Goal: Task Accomplishment & Management: Complete application form

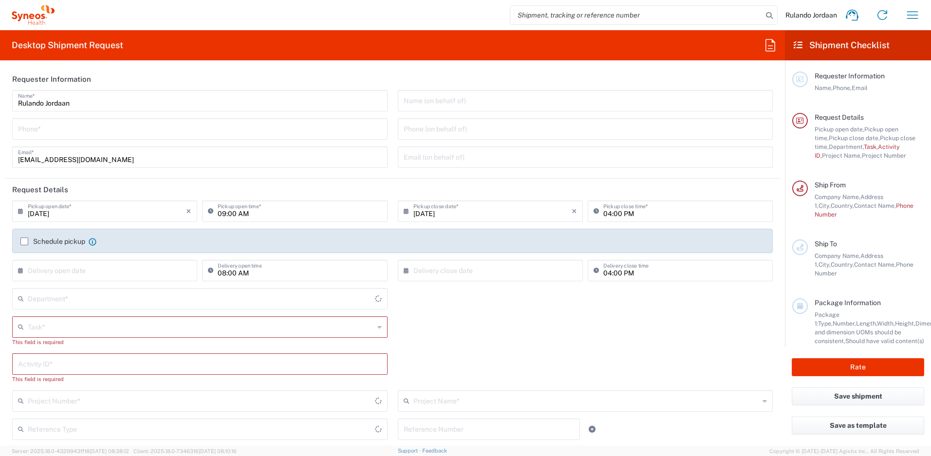
type input "Free State"
type input "4510"
type input "[GEOGRAPHIC_DATA]"
type input "Syneos Health [GEOGRAPHIC_DATA] (Pty) Limited"
click at [118, 124] on input "tel" at bounding box center [200, 128] width 364 height 17
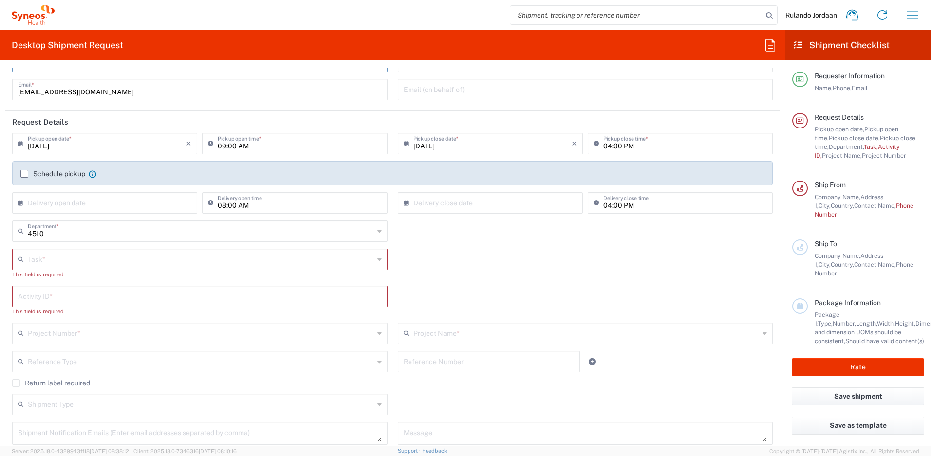
scroll to position [70, 0]
type input "[PHONE_NUMBER]"
click at [69, 258] on input "text" at bounding box center [201, 256] width 346 height 17
click at [459, 247] on div "Task * Break/Fix Inventory Transfer New Hire Other Refresh This field is requir…" at bounding box center [392, 265] width 770 height 37
click at [172, 264] on input "text" at bounding box center [201, 256] width 346 height 17
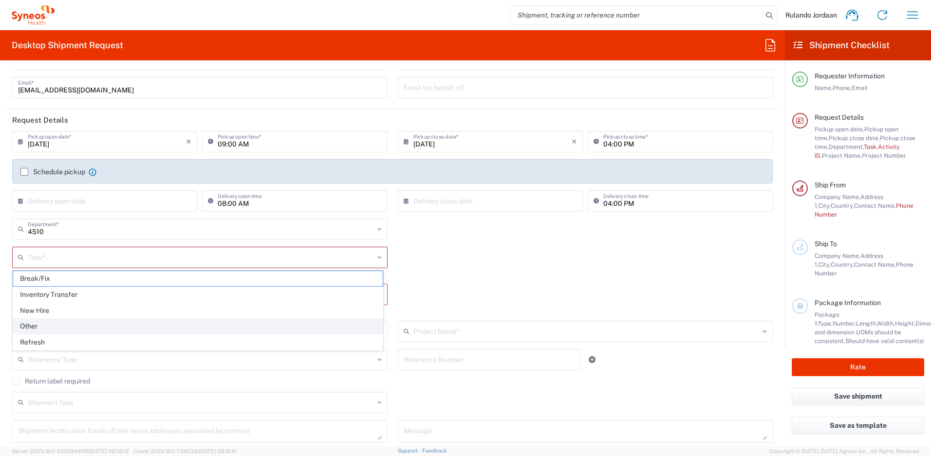
click at [47, 329] on span "Other" at bounding box center [197, 326] width 369 height 15
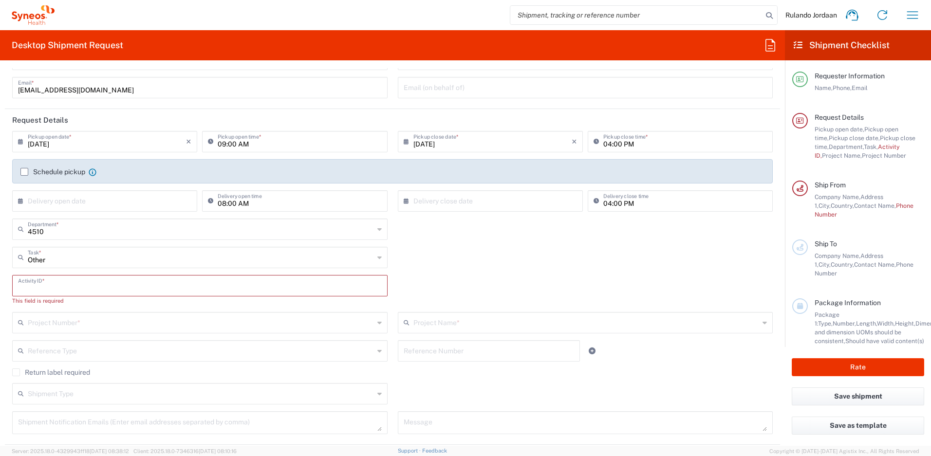
click at [72, 291] on input "text" at bounding box center [200, 284] width 364 height 17
type input "Other"
click at [131, 260] on input "Other" at bounding box center [201, 256] width 346 height 17
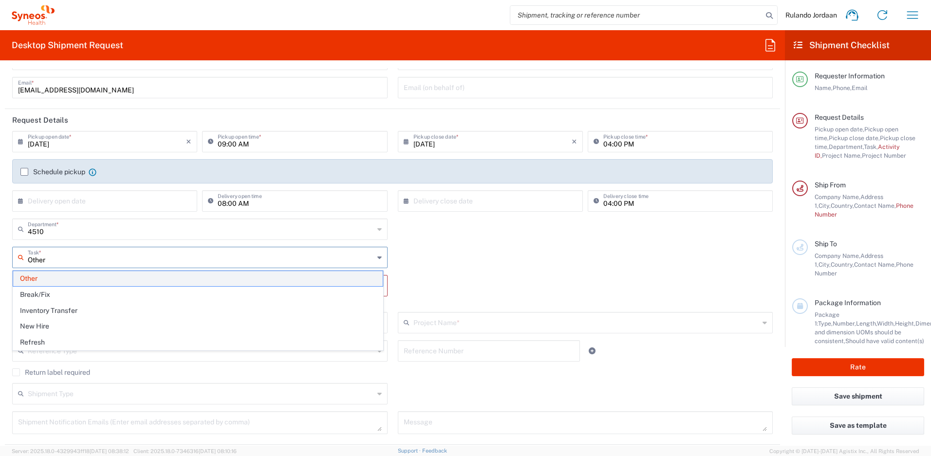
click at [39, 280] on span "Other" at bounding box center [197, 278] width 369 height 15
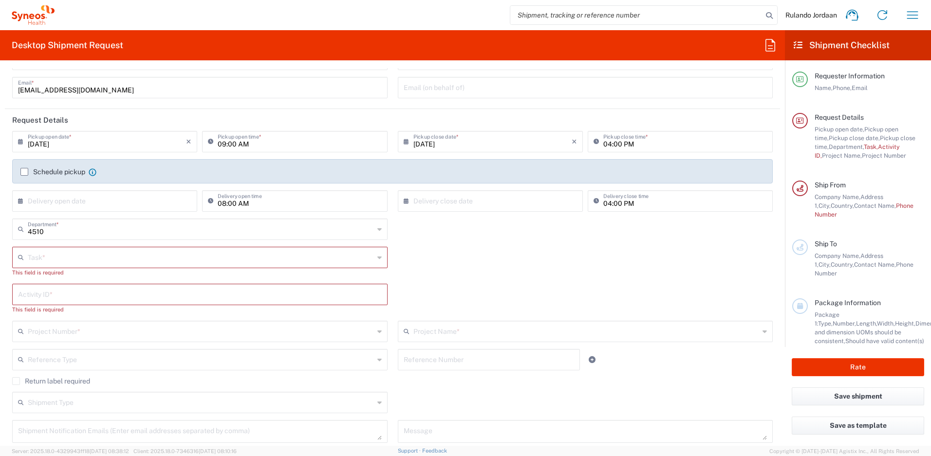
drag, startPoint x: 237, startPoint y: 240, endPoint x: 214, endPoint y: 242, distance: 23.4
click at [237, 240] on div "4510 Department * 4510 3000 3100 3109 3110 3111 3112 3125 3130 3135 3136 3150 3…" at bounding box center [199, 233] width 385 height 28
click at [80, 269] on div "This field is required" at bounding box center [199, 272] width 375 height 9
click at [52, 264] on input "text" at bounding box center [201, 256] width 346 height 17
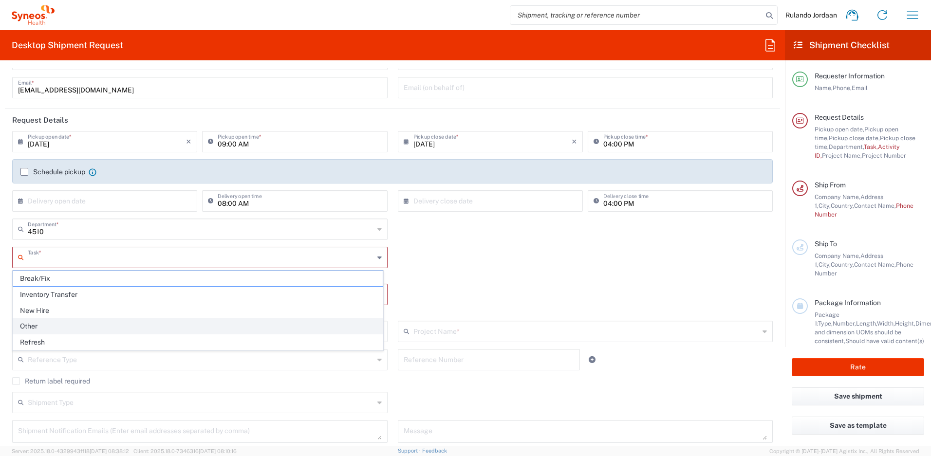
click at [38, 329] on span "Other" at bounding box center [197, 326] width 369 height 15
type input "Other"
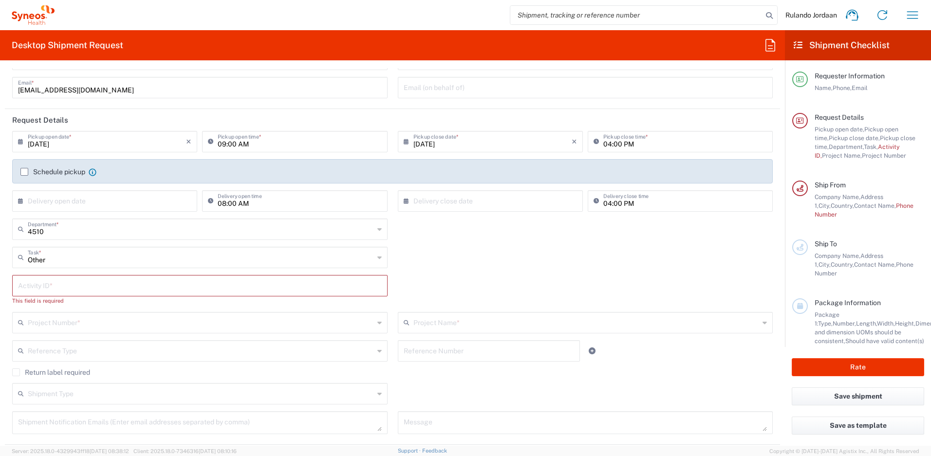
click at [66, 291] on input "text" at bounding box center [200, 284] width 364 height 17
type input "Laptop Collection"
click at [536, 262] on div "Other Task * Break/Fix Inventory Transfer New Hire Other Refresh" at bounding box center [392, 261] width 770 height 28
click at [114, 141] on input "[DATE]" at bounding box center [107, 140] width 158 height 17
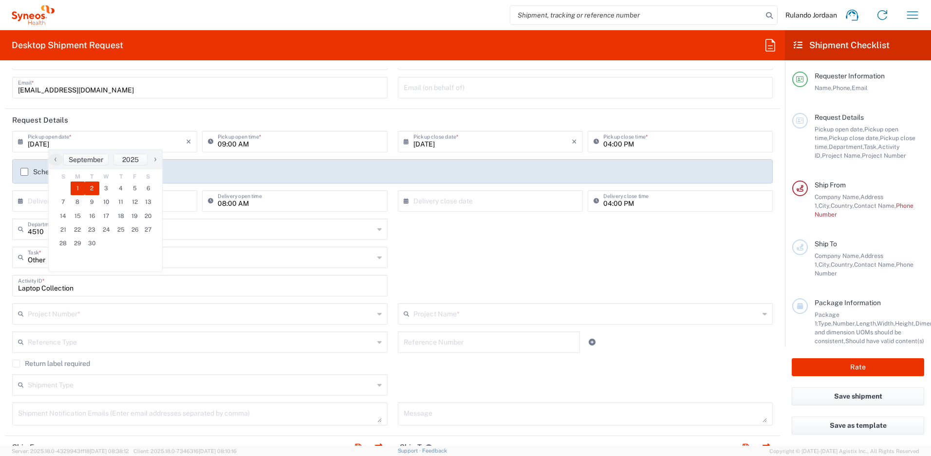
click at [87, 188] on span "2" at bounding box center [92, 189] width 15 height 14
type input "[DATE]"
click at [27, 175] on label "Schedule pickup" at bounding box center [52, 172] width 65 height 8
click at [24, 172] on input "Schedule pickup" at bounding box center [24, 172] width 0 height 0
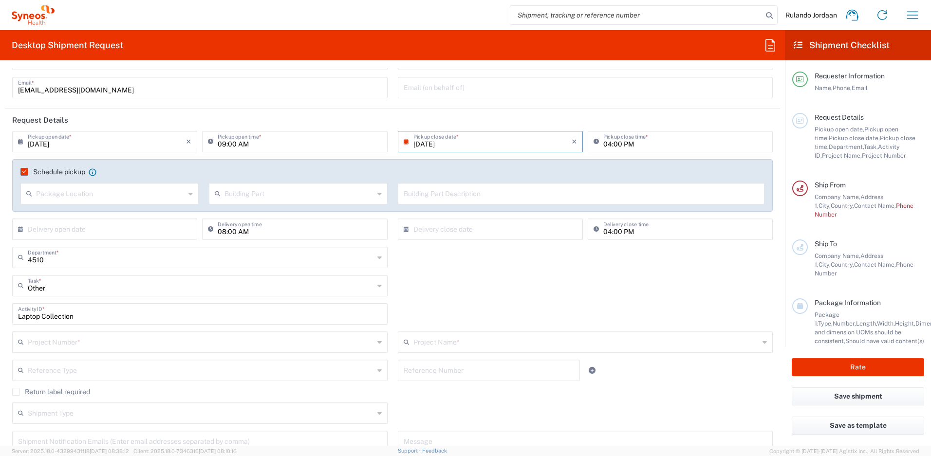
click at [345, 142] on input "09:00 AM" at bounding box center [300, 140] width 164 height 17
click at [247, 140] on input "09:00 AM" at bounding box center [300, 140] width 164 height 17
click at [218, 143] on input "09:00 AM" at bounding box center [300, 140] width 164 height 17
click at [211, 142] on icon at bounding box center [213, 142] width 10 height 16
click at [220, 143] on input "09:00 AM" at bounding box center [300, 140] width 164 height 17
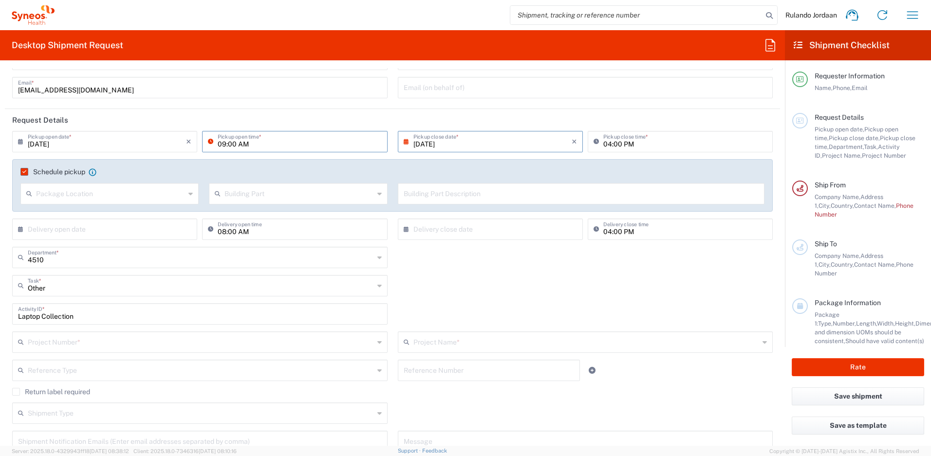
drag, startPoint x: 224, startPoint y: 143, endPoint x: 214, endPoint y: 141, distance: 10.4
click at [215, 142] on div "09:00 AM Pickup open time *" at bounding box center [294, 141] width 185 height 21
type input "11:00 AM"
click at [435, 281] on div "Other Task * Break/Fix Inventory Transfer New Hire Other Refresh" at bounding box center [392, 289] width 770 height 28
click at [161, 192] on input "text" at bounding box center [110, 192] width 149 height 17
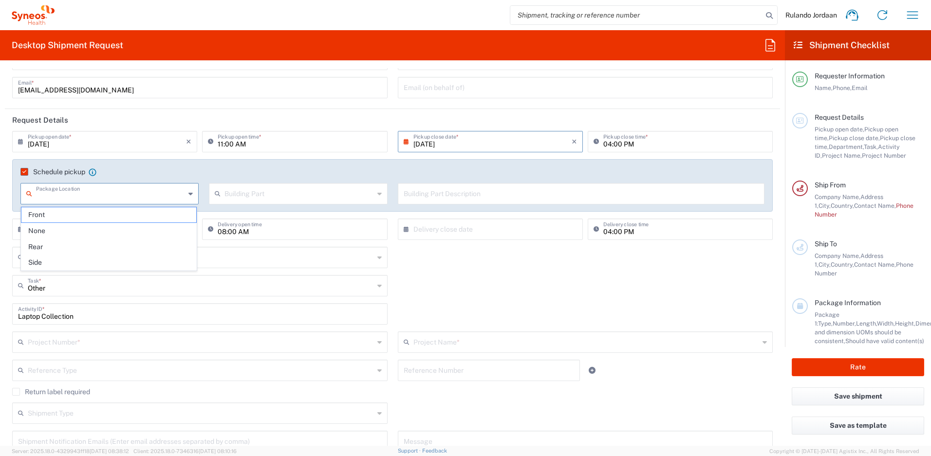
click at [56, 215] on span "Front" at bounding box center [108, 214] width 175 height 15
click at [247, 201] on input "text" at bounding box center [298, 192] width 149 height 17
drag, startPoint x: 106, startPoint y: 201, endPoint x: 89, endPoint y: 204, distance: 17.2
click at [105, 202] on div "Front Package Location" at bounding box center [109, 193] width 178 height 21
click at [58, 200] on input "Front" at bounding box center [110, 192] width 149 height 17
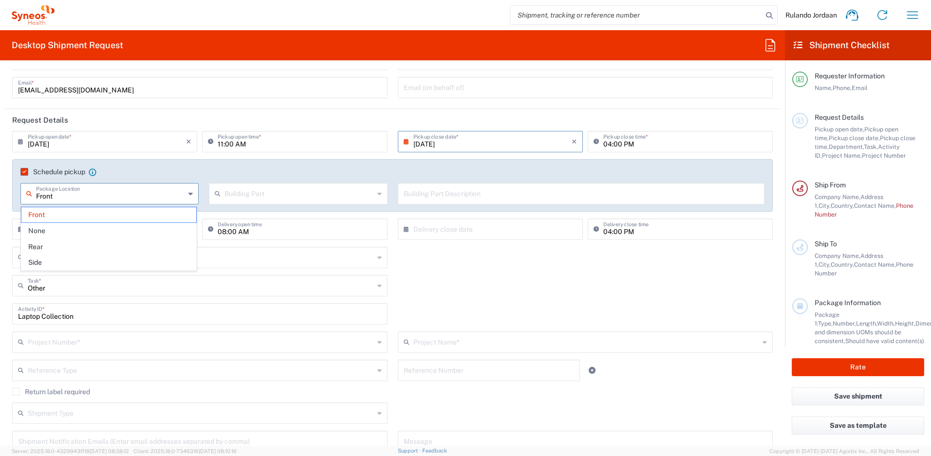
click at [41, 225] on span "None" at bounding box center [108, 230] width 175 height 15
type input "None"
click at [270, 188] on input "text" at bounding box center [298, 192] width 149 height 17
click at [238, 234] on span "Building" at bounding box center [295, 230] width 175 height 15
click at [428, 190] on input "text" at bounding box center [580, 192] width 355 height 17
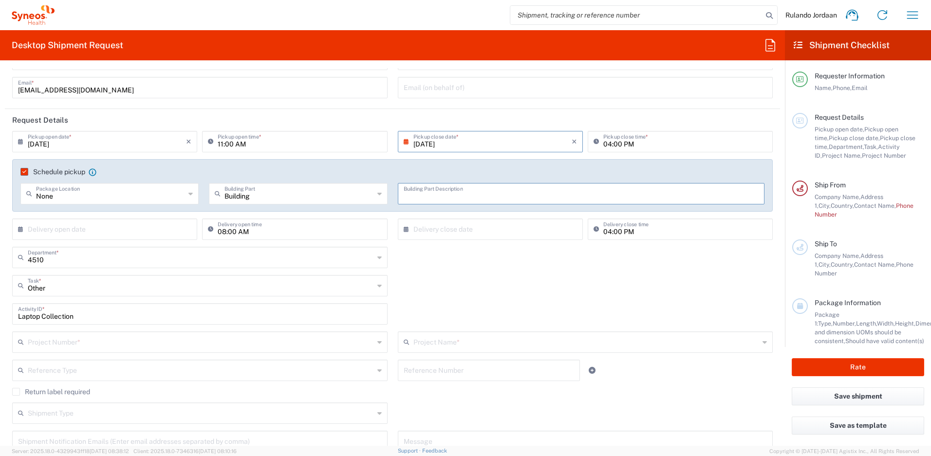
type input "Building"
click at [332, 193] on input "Building" at bounding box center [298, 192] width 149 height 17
click at [242, 222] on span "Building" at bounding box center [295, 214] width 175 height 15
click at [450, 207] on div "Building Part Description" at bounding box center [580, 197] width 377 height 28
click at [451, 195] on input "text" at bounding box center [580, 192] width 355 height 17
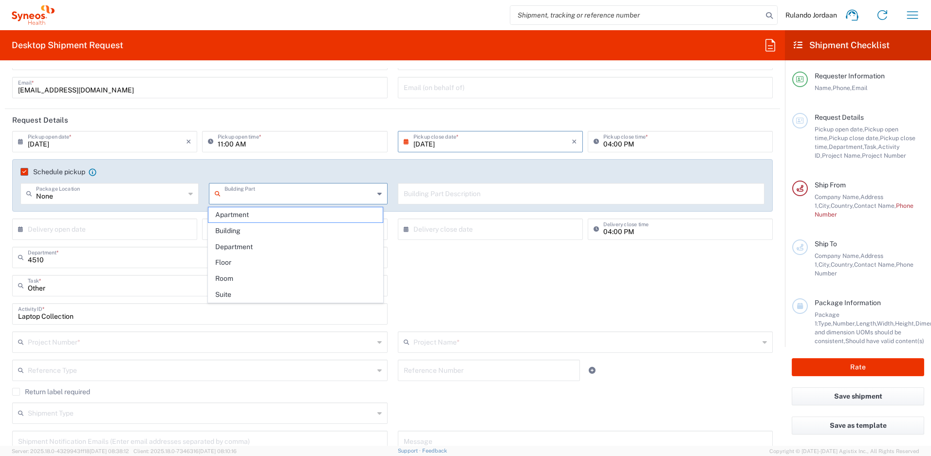
click at [333, 185] on input "text" at bounding box center [298, 192] width 149 height 17
click at [234, 227] on span "Building" at bounding box center [295, 230] width 175 height 15
type input "Building"
click at [469, 199] on input "text" at bounding box center [580, 192] width 355 height 17
type input "House"
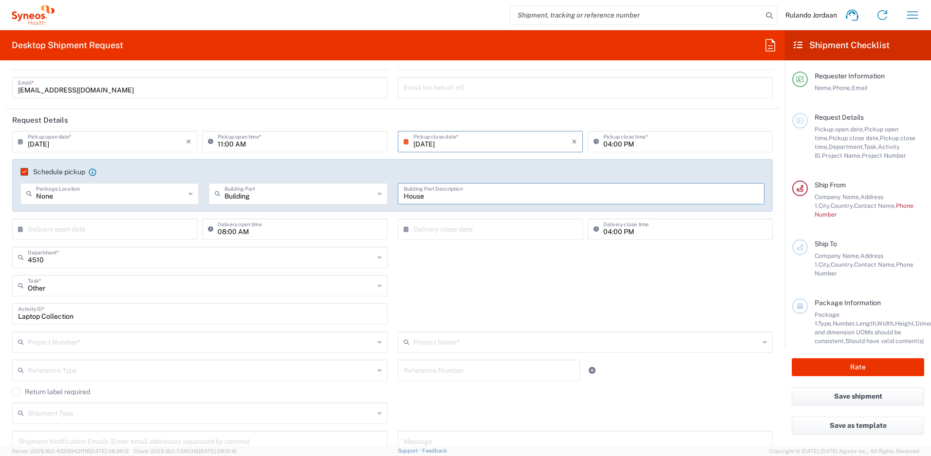
click at [488, 298] on div "Other Task * Break/Fix Inventory Transfer New Hire Other Refresh" at bounding box center [392, 289] width 770 height 28
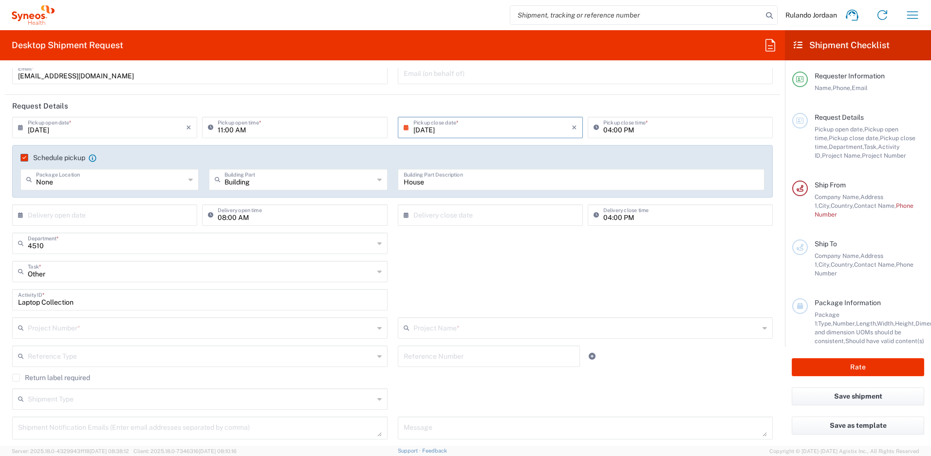
scroll to position [91, 0]
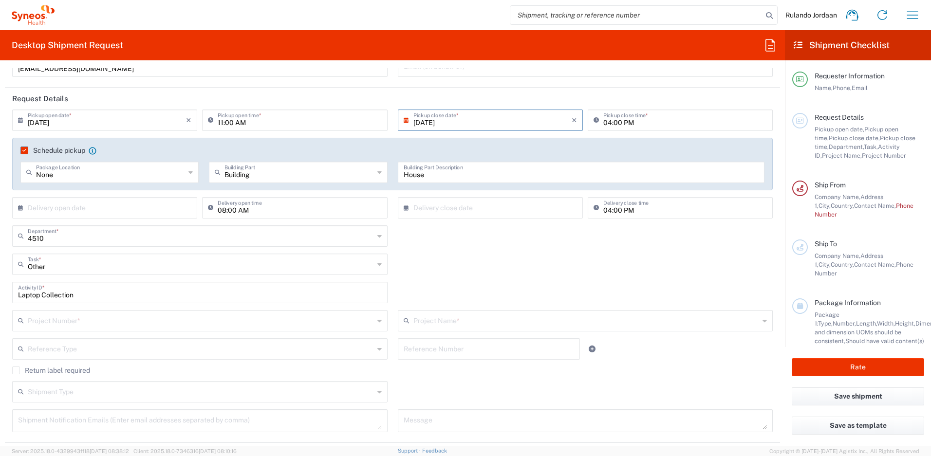
click at [80, 316] on input "text" at bounding box center [201, 319] width 346 height 17
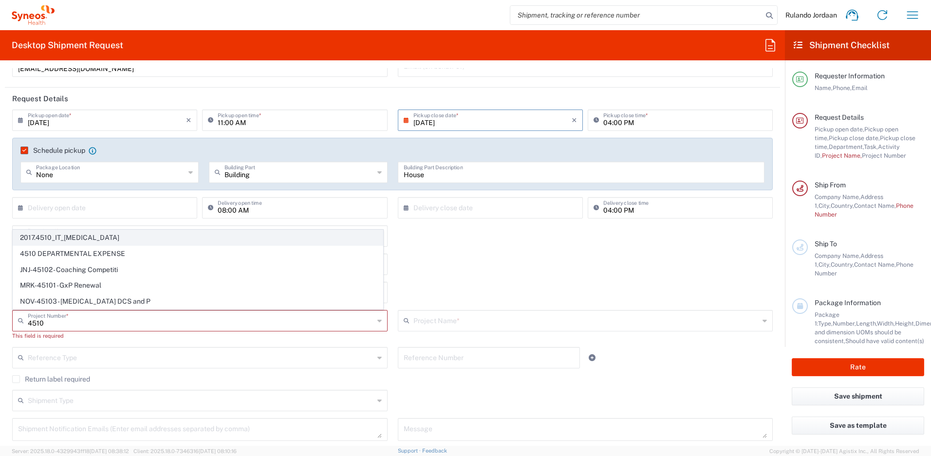
click at [57, 238] on span "2017.4510_IT_[MEDICAL_DATA]" at bounding box center [197, 237] width 369 height 15
type input "2017.4510_IT_[MEDICAL_DATA]"
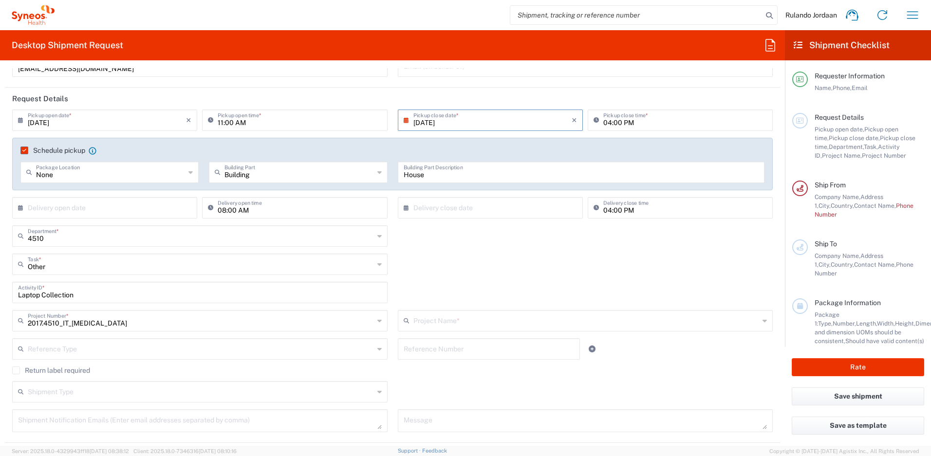
type input "2017 4510-IT Operations"
click at [61, 314] on input "text" at bounding box center [201, 319] width 346 height 17
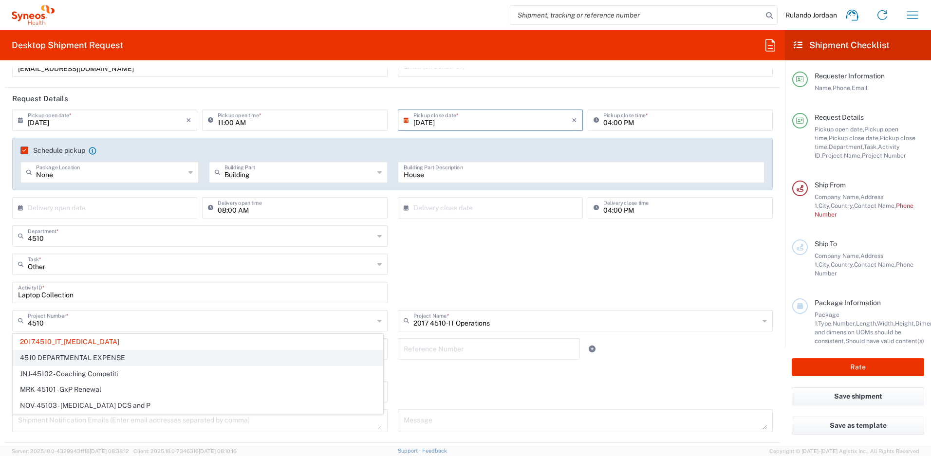
click at [82, 356] on span "4510 DEPARTMENTAL EXPENSE" at bounding box center [197, 357] width 369 height 15
type input "4510 DEPARTMENTAL EXPENSE"
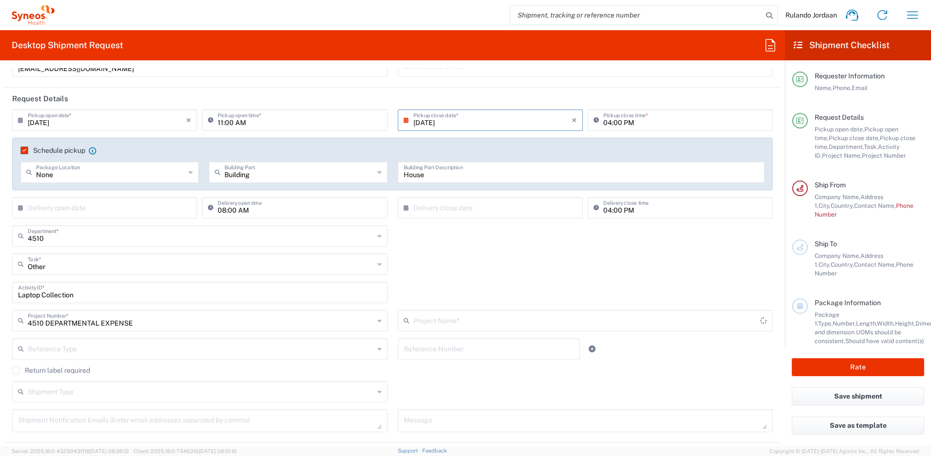
click at [513, 323] on input "text" at bounding box center [586, 319] width 347 height 17
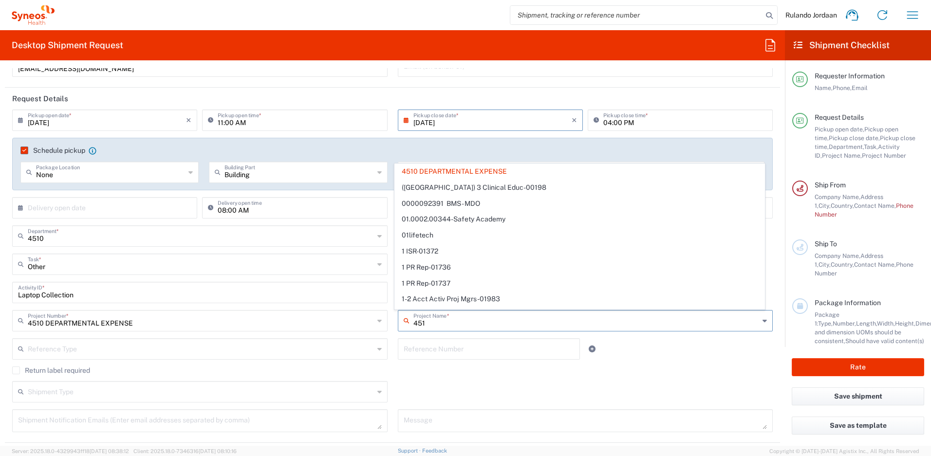
type input "4510"
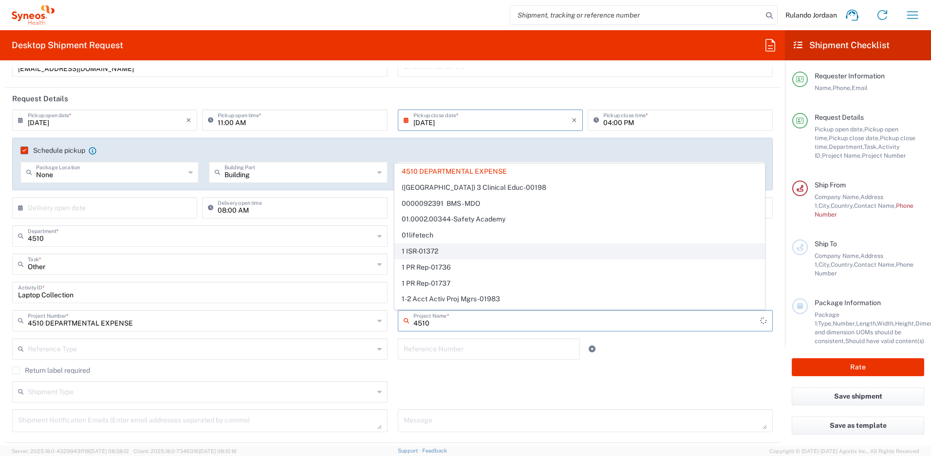
type input "4510 DEPARTMENTAL EXPENSE"
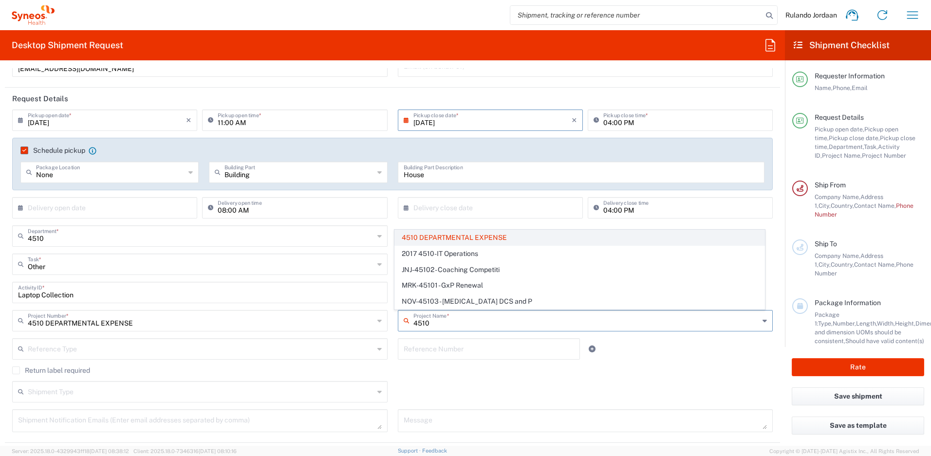
type input "4510"
click at [480, 236] on span "4510 DEPARTMENTAL EXPENSE" at bounding box center [579, 237] width 369 height 15
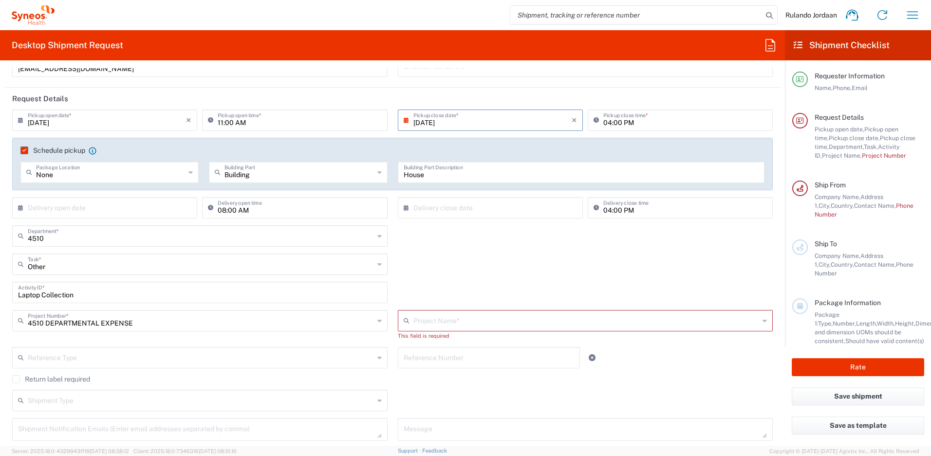
click at [447, 328] on input "text" at bounding box center [586, 319] width 346 height 17
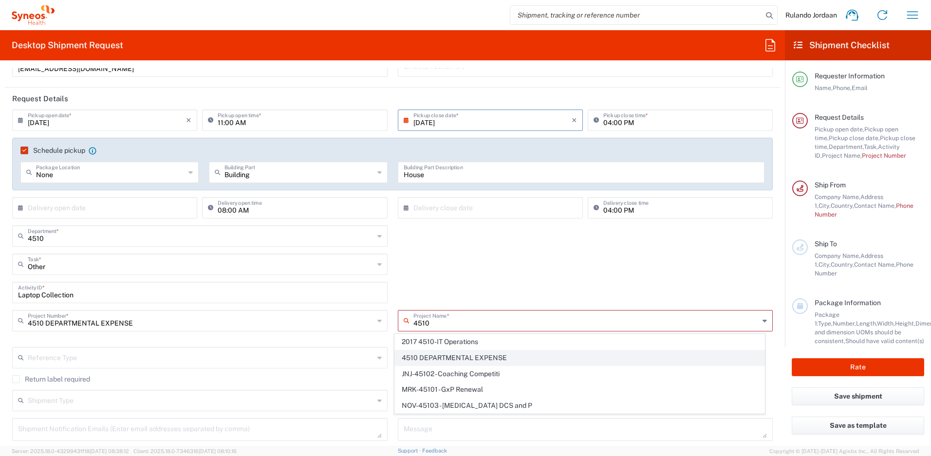
click at [435, 355] on span "4510 DEPARTMENTAL EXPENSE" at bounding box center [579, 357] width 369 height 15
type input "4510 DEPARTMENTAL EXPENSE"
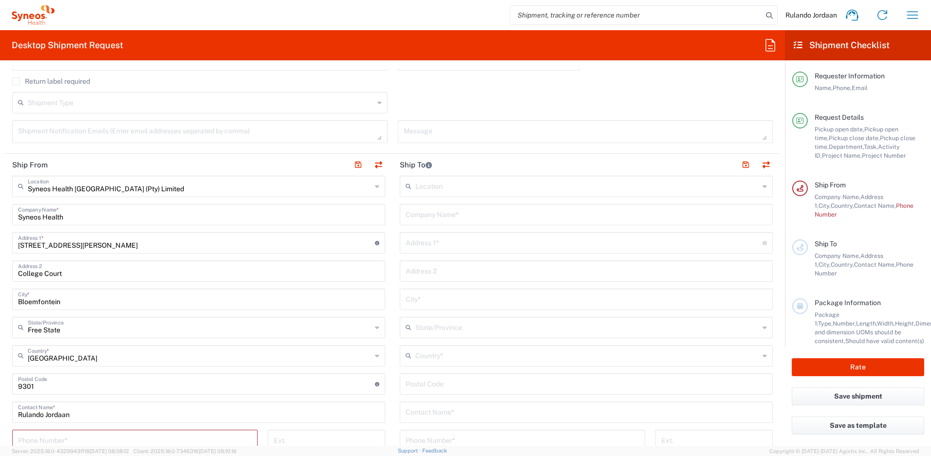
scroll to position [380, 0]
drag, startPoint x: 119, startPoint y: 249, endPoint x: 9, endPoint y: 250, distance: 110.0
click at [9, 250] on main "Syneos Health [GEOGRAPHIC_DATA] (Pty) Limited Location Syneos Health [GEOGRAPHI…" at bounding box center [198, 399] width 387 height 446
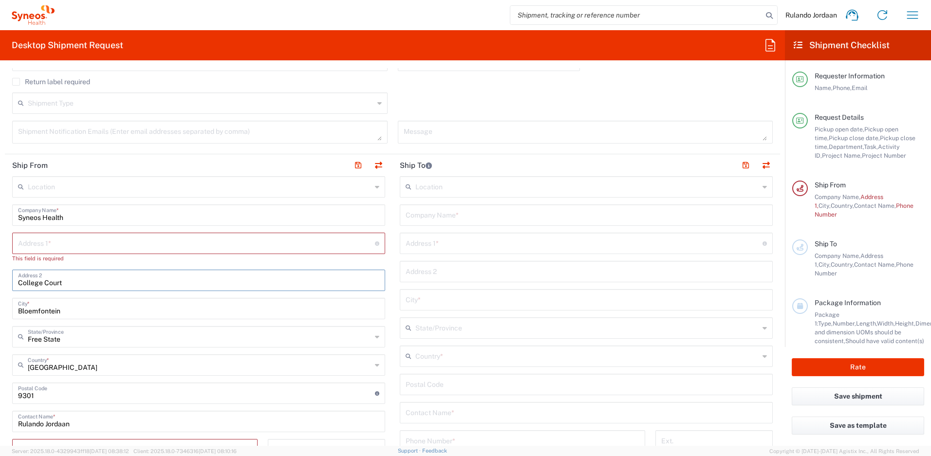
drag, startPoint x: 60, startPoint y: 279, endPoint x: 16, endPoint y: 271, distance: 44.5
click at [5, 269] on main "Location [PERSON_NAME] LLC-[GEOGRAPHIC_DATA] [GEOGRAPHIC_DATA] [GEOGRAPHIC_DATA…" at bounding box center [198, 403] width 387 height 455
drag, startPoint x: 67, startPoint y: 310, endPoint x: -44, endPoint y: 301, distance: 111.8
click at [0, 301] on html "Rulando Jordaan Home Shipment estimator Shipment tracking Desktop shipment requ…" at bounding box center [465, 228] width 931 height 456
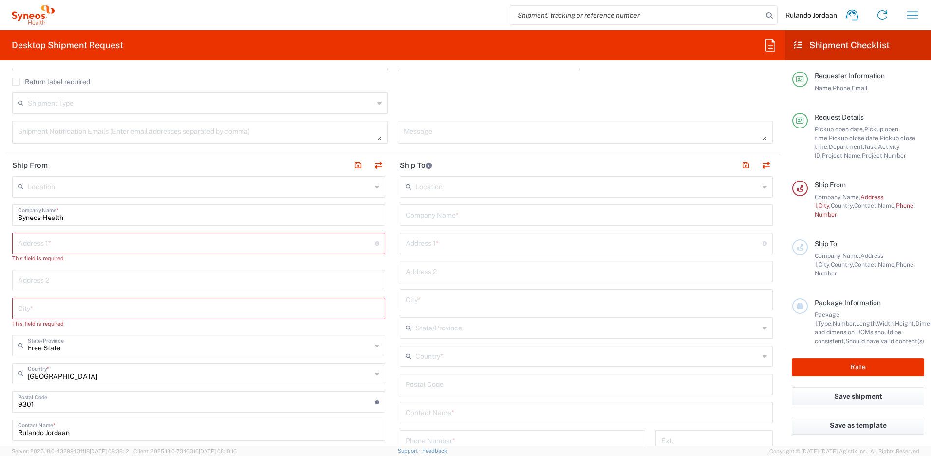
drag, startPoint x: 72, startPoint y: 353, endPoint x: 62, endPoint y: 352, distance: 9.8
click at [62, 352] on div "Free State State/Province" at bounding box center [198, 345] width 373 height 21
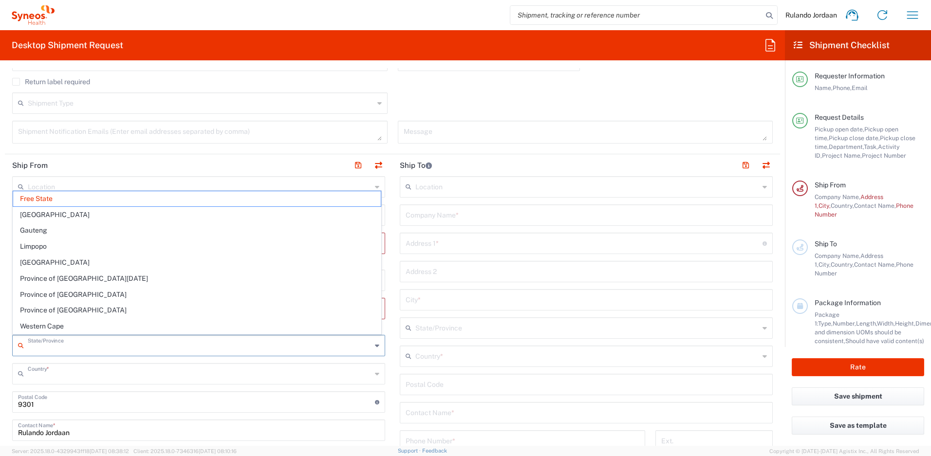
click at [73, 376] on input "text" at bounding box center [200, 373] width 344 height 17
type input "Free State"
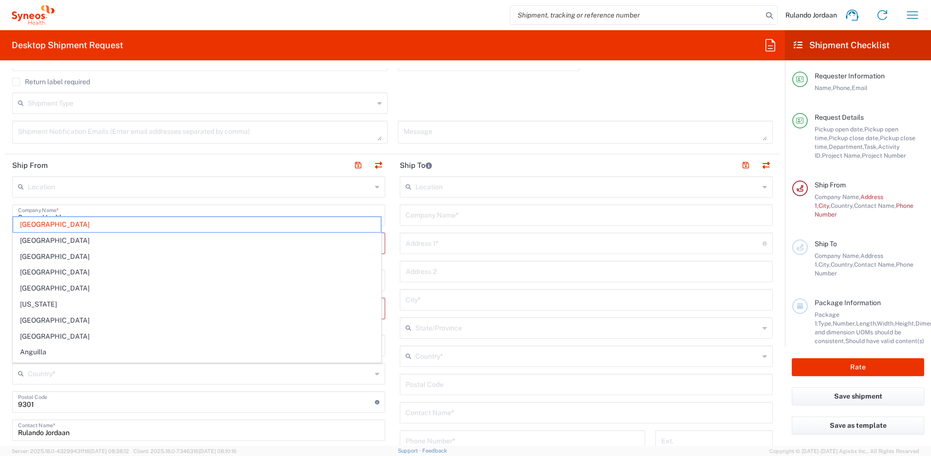
click at [406, 98] on div "Shipment Type Batch Regular" at bounding box center [392, 106] width 770 height 28
type input "[GEOGRAPHIC_DATA]"
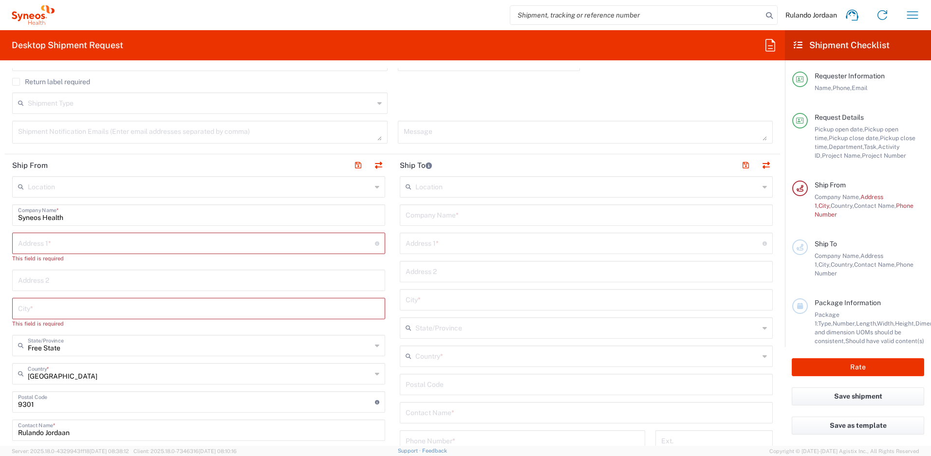
click at [132, 231] on div "Location [PERSON_NAME] LLC-[GEOGRAPHIC_DATA] [GEOGRAPHIC_DATA] [GEOGRAPHIC_DATA…" at bounding box center [198, 407] width 373 height 463
click at [127, 236] on input "text" at bounding box center [196, 242] width 357 height 17
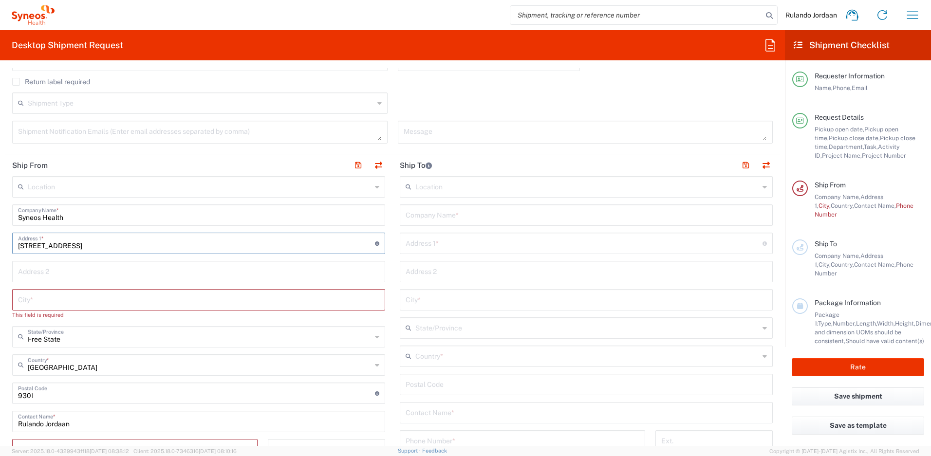
type input "[STREET_ADDRESS]"
click at [59, 270] on input "text" at bounding box center [198, 270] width 361 height 17
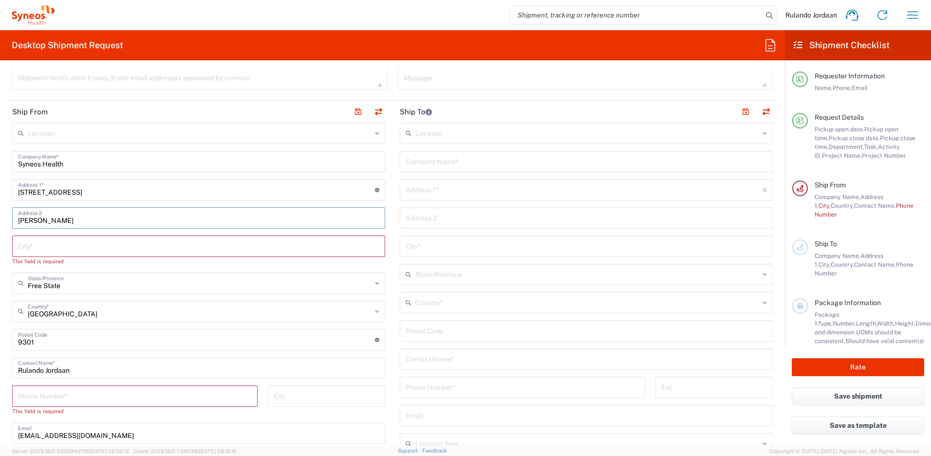
scroll to position [434, 0]
type input "[PERSON_NAME]"
click at [46, 253] on input "text" at bounding box center [198, 245] width 361 height 17
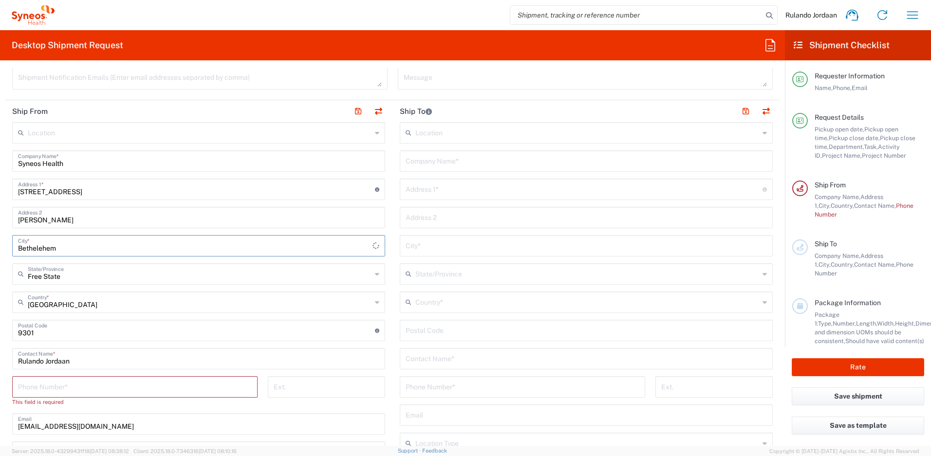
click at [37, 246] on input "Bethelehem" at bounding box center [195, 245] width 354 height 17
type input "[GEOGRAPHIC_DATA]"
drag, startPoint x: 34, startPoint y: 330, endPoint x: 6, endPoint y: 327, distance: 27.4
click at [7, 327] on main "Location [PERSON_NAME] LLC-[GEOGRAPHIC_DATA] [GEOGRAPHIC_DATA] [GEOGRAPHIC_DATA…" at bounding box center [198, 345] width 387 height 446
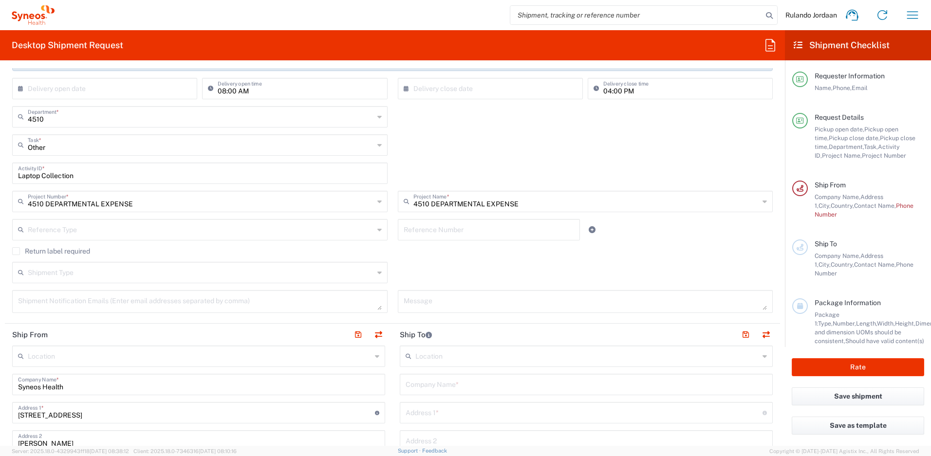
type input "9701"
click at [402, 143] on div "Other Task * Break/Fix Inventory Transfer New Hire Other Refresh" at bounding box center [392, 148] width 770 height 28
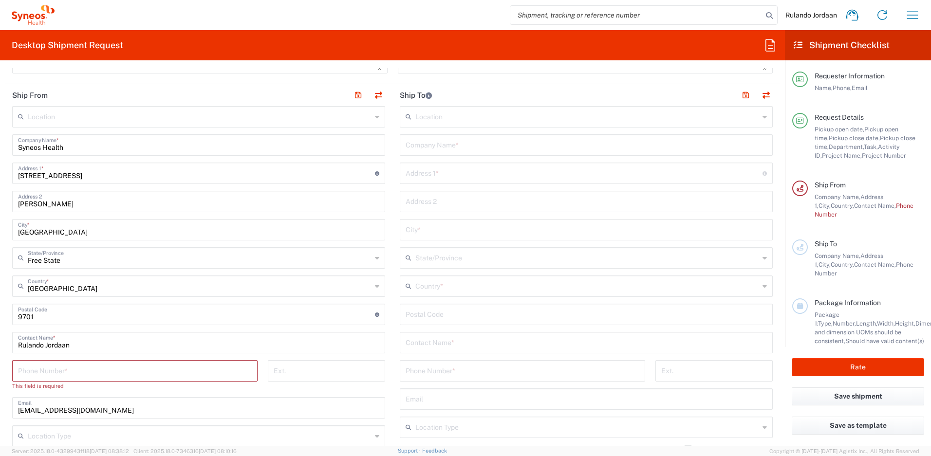
scroll to position [461, 0]
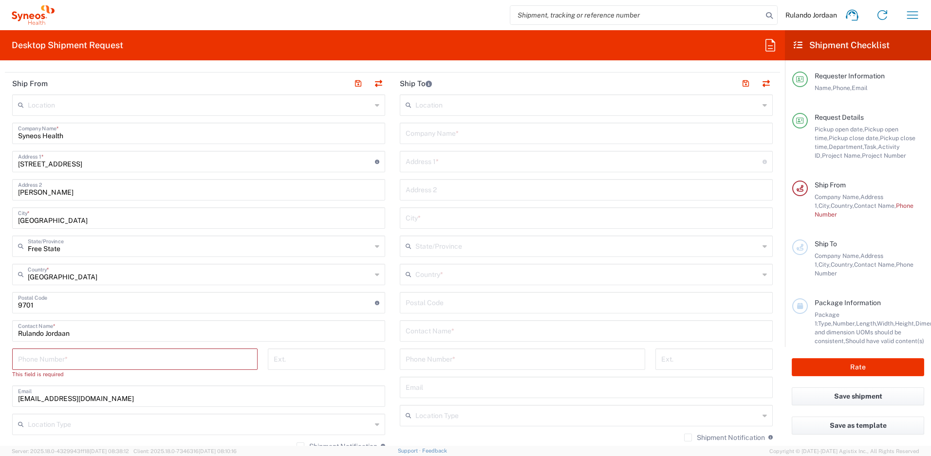
click at [120, 364] on input "tel" at bounding box center [135, 358] width 234 height 17
click at [285, 343] on div "Location [PERSON_NAME] LLC-[GEOGRAPHIC_DATA] [GEOGRAPHIC_DATA] [GEOGRAPHIC_DATA…" at bounding box center [198, 317] width 373 height 446
drag, startPoint x: 117, startPoint y: 330, endPoint x: -32, endPoint y: 322, distance: 148.7
click at [0, 322] on html "Rulando Jordaan Home Shipment estimator Shipment tracking Desktop shipment requ…" at bounding box center [465, 228] width 931 height 456
type input "[PERSON_NAME]"
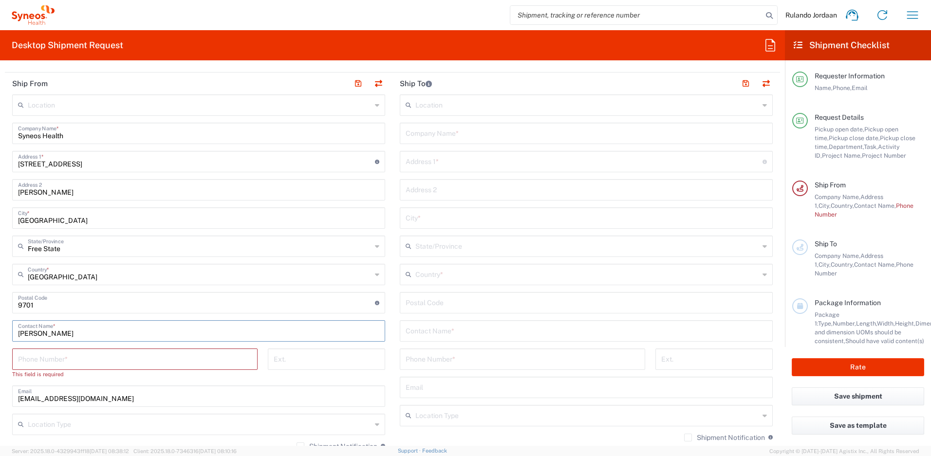
click at [53, 359] on input "tel" at bounding box center [135, 358] width 234 height 17
type input "0665870506"
click at [456, 77] on header "Ship To" at bounding box center [585, 84] width 387 height 22
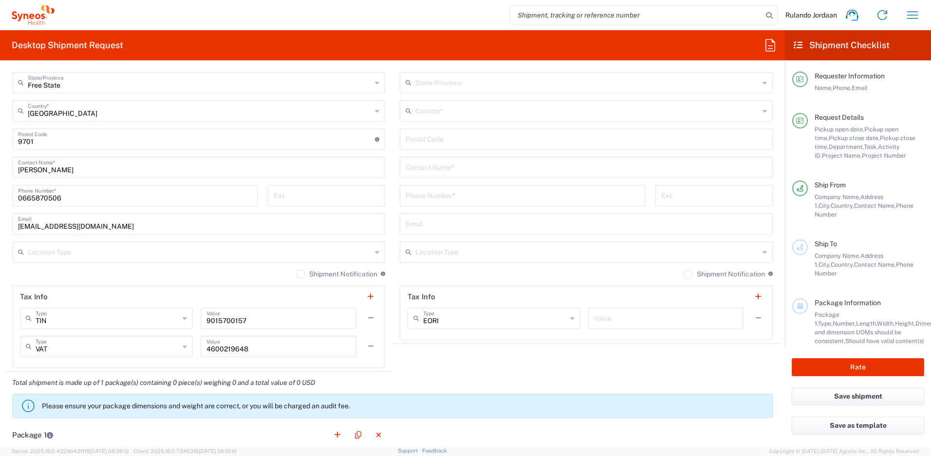
scroll to position [626, 0]
drag, startPoint x: 135, startPoint y: 225, endPoint x: -36, endPoint y: 225, distance: 170.8
click at [0, 225] on html "Rulando Jordaan Home Shipment estimator Shipment tracking Desktop shipment requ…" at bounding box center [465, 228] width 931 height 456
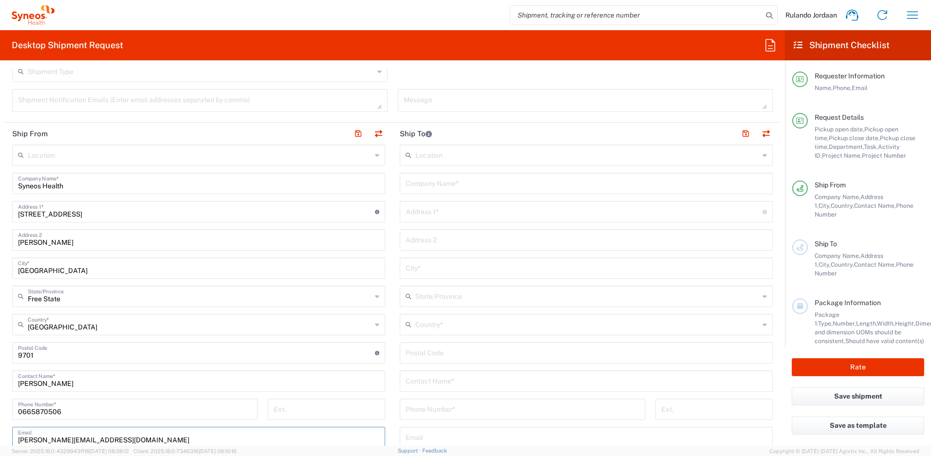
scroll to position [401, 0]
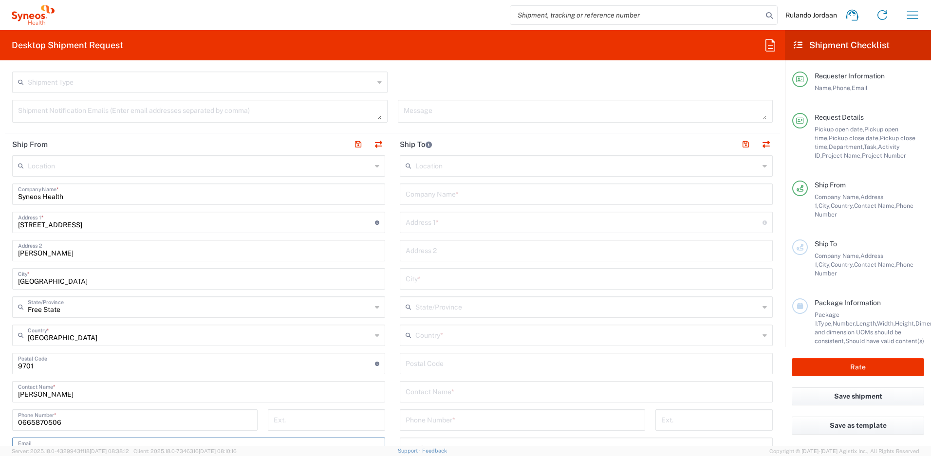
type input "[PERSON_NAME][EMAIL_ADDRESS][DOMAIN_NAME]"
click at [441, 189] on input "text" at bounding box center [585, 193] width 361 height 17
click at [428, 89] on div "Shipment Type Batch Regular" at bounding box center [392, 86] width 770 height 28
click at [421, 196] on input "Syneo Health" at bounding box center [585, 193] width 361 height 17
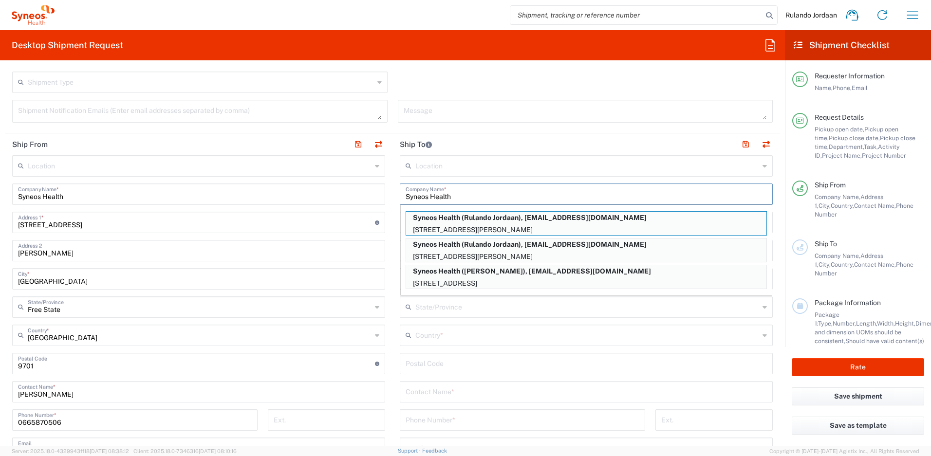
type input "Syneos Health"
click at [462, 96] on div "Shipment Type Batch Regular" at bounding box center [392, 86] width 770 height 28
click at [463, 78] on div "Shipment Type Batch Regular" at bounding box center [392, 86] width 770 height 28
click at [460, 85] on div "Shipment Type Batch Regular" at bounding box center [392, 86] width 770 height 28
click at [445, 88] on div "Shipment Type Batch Regular" at bounding box center [392, 86] width 770 height 28
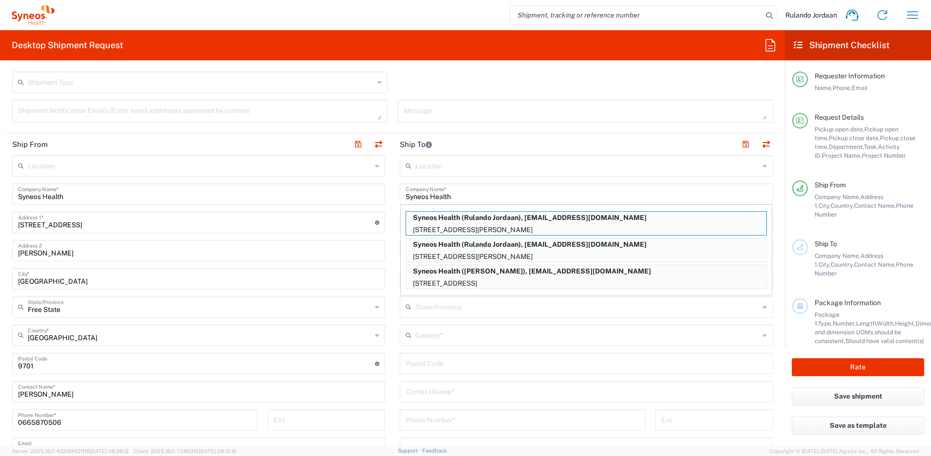
click at [413, 91] on div "Shipment Type Batch Regular" at bounding box center [392, 86] width 770 height 28
click at [386, 173] on main "Location [PERSON_NAME] LLC-[GEOGRAPHIC_DATA] [GEOGRAPHIC_DATA] [GEOGRAPHIC_DATA…" at bounding box center [198, 373] width 387 height 437
click at [416, 80] on div "Shipment Type Batch Regular" at bounding box center [392, 86] width 770 height 28
click at [410, 336] on icon at bounding box center [410, 336] width 10 height 16
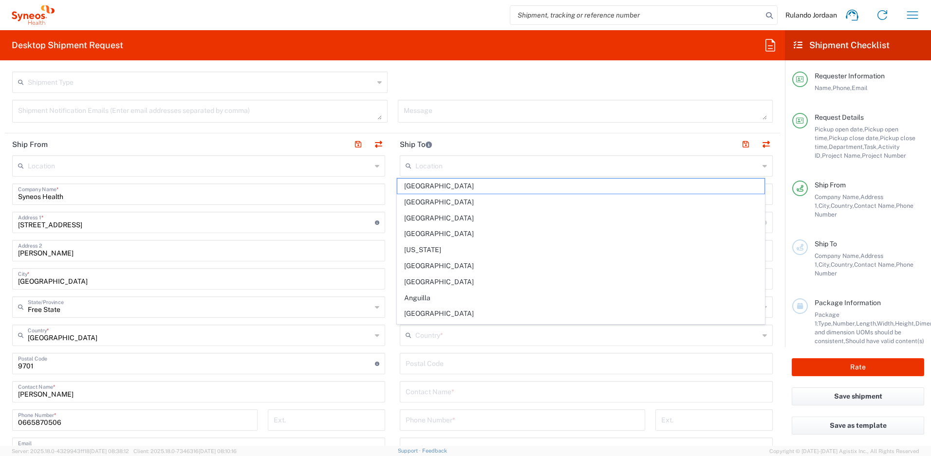
click at [392, 252] on main "Location [PERSON_NAME] LLC-[GEOGRAPHIC_DATA] [GEOGRAPHIC_DATA] [GEOGRAPHIC_DATA…" at bounding box center [585, 359] width 387 height 409
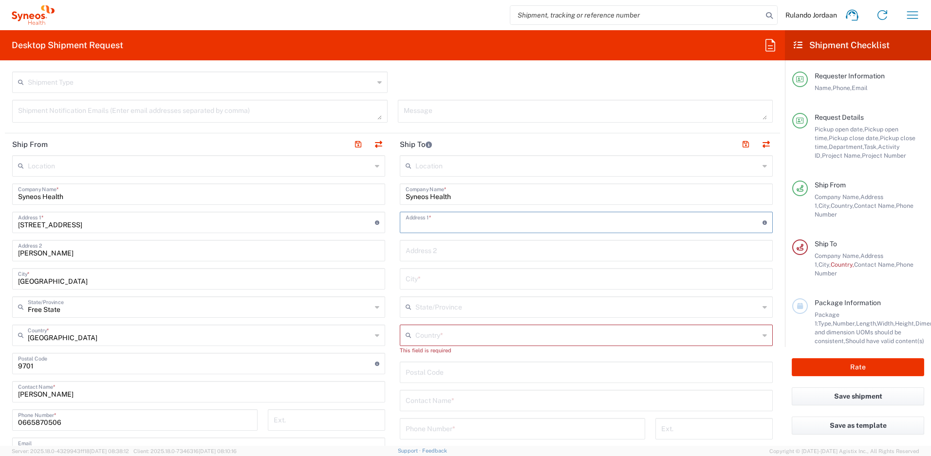
click at [422, 217] on input "text" at bounding box center [583, 221] width 357 height 17
type input "[STREET_ADDRESS][PERSON_NAME]"
click at [409, 262] on div "Location [PERSON_NAME] LLC-[GEOGRAPHIC_DATA] [GEOGRAPHIC_DATA] [GEOGRAPHIC_DATA…" at bounding box center [586, 364] width 373 height 418
click at [409, 256] on input "text" at bounding box center [585, 249] width 361 height 17
click at [386, 228] on main "Location [PERSON_NAME] LLC-[GEOGRAPHIC_DATA] [GEOGRAPHIC_DATA] [GEOGRAPHIC_DATA…" at bounding box center [198, 373] width 387 height 437
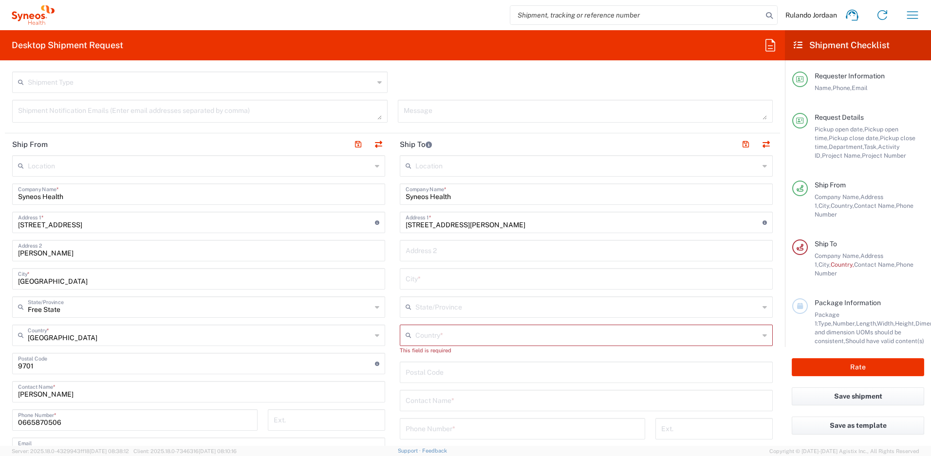
click at [421, 256] on input "text" at bounding box center [585, 249] width 361 height 17
click at [409, 252] on input "PArk West" at bounding box center [585, 249] width 361 height 17
type input "[GEOGRAPHIC_DATA]"
click at [430, 75] on div "Shipment Type Batch Regular" at bounding box center [392, 86] width 770 height 28
click at [417, 278] on input "text" at bounding box center [585, 278] width 361 height 17
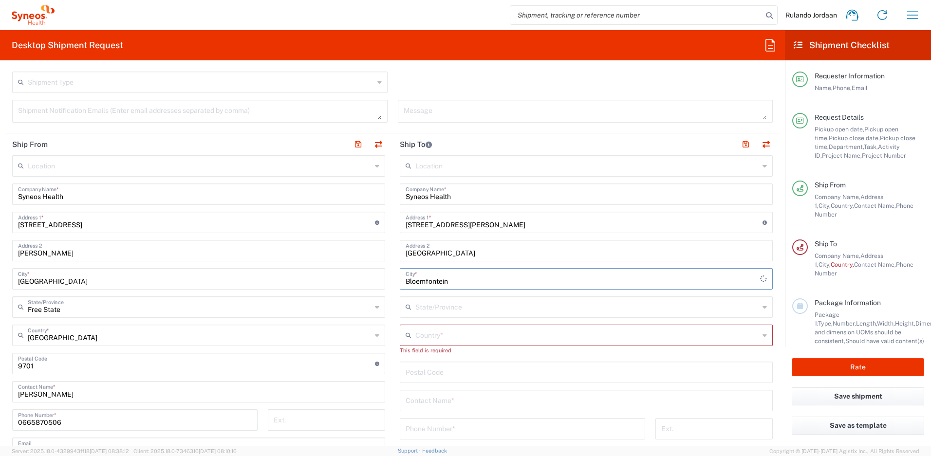
type input "Bloemfontein"
click at [426, 309] on input "text" at bounding box center [587, 306] width 344 height 17
click at [393, 347] on main "Location [PERSON_NAME] LLC-[GEOGRAPHIC_DATA] [GEOGRAPHIC_DATA] [GEOGRAPHIC_DATA…" at bounding box center [585, 364] width 387 height 418
click at [410, 337] on icon at bounding box center [410, 336] width 10 height 16
type input "south"
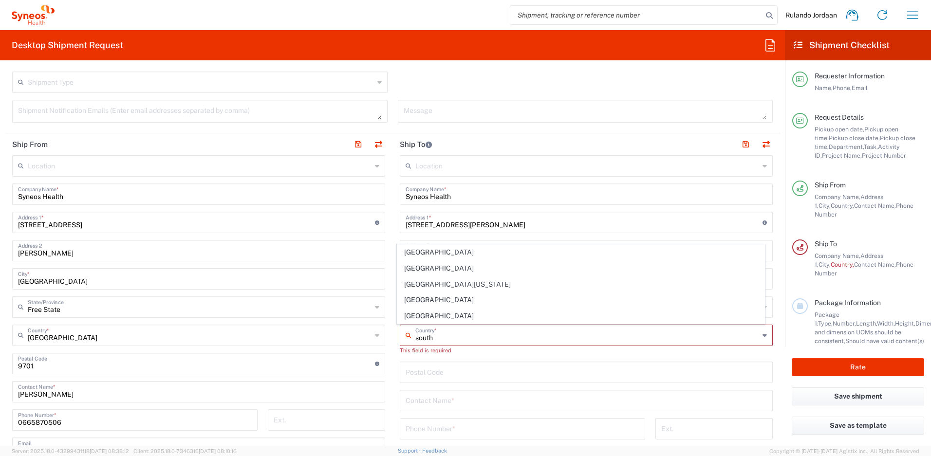
click at [392, 230] on main "Location [PERSON_NAME] LLC-[GEOGRAPHIC_DATA] [GEOGRAPHIC_DATA] [GEOGRAPHIC_DATA…" at bounding box center [585, 364] width 387 height 418
click at [426, 332] on input "text" at bounding box center [587, 334] width 344 height 17
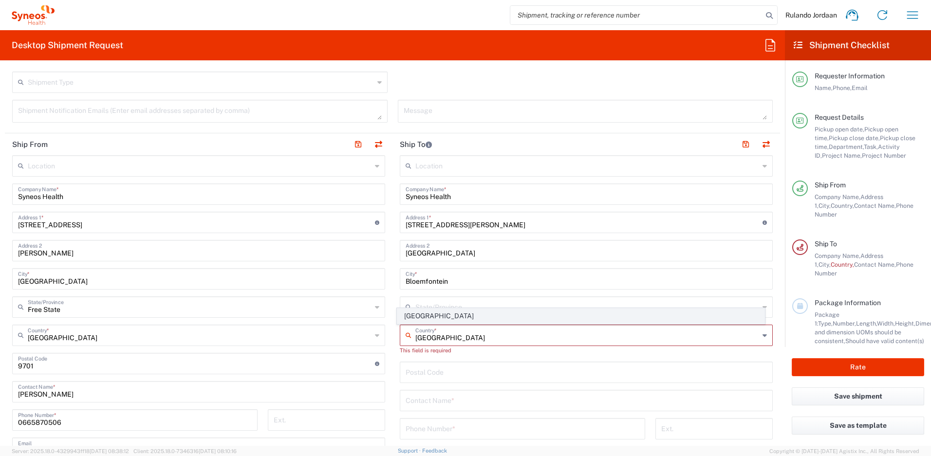
click at [417, 320] on span "[GEOGRAPHIC_DATA]" at bounding box center [580, 316] width 367 height 15
type input "[GEOGRAPHIC_DATA]"
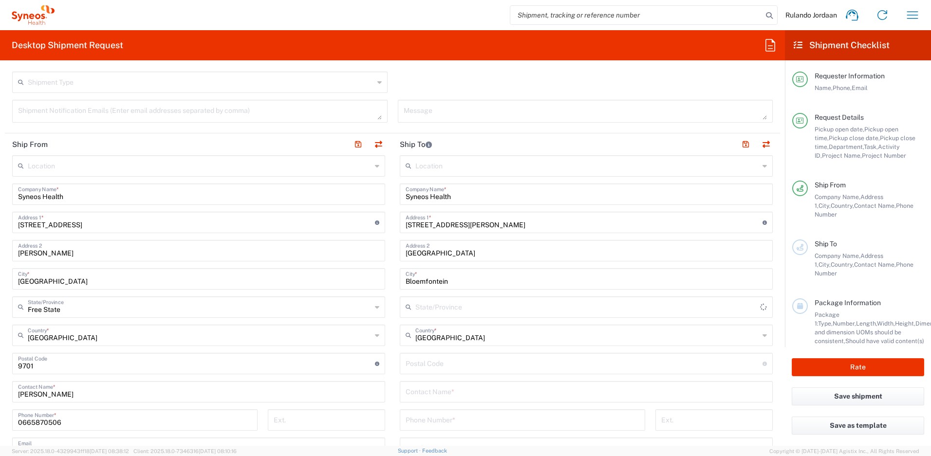
click at [420, 306] on input "text" at bounding box center [587, 306] width 345 height 17
type input "Free State"
click at [481, 82] on div "Shipment Type Batch Regular" at bounding box center [392, 86] width 770 height 28
click at [429, 301] on input "text" at bounding box center [587, 306] width 344 height 17
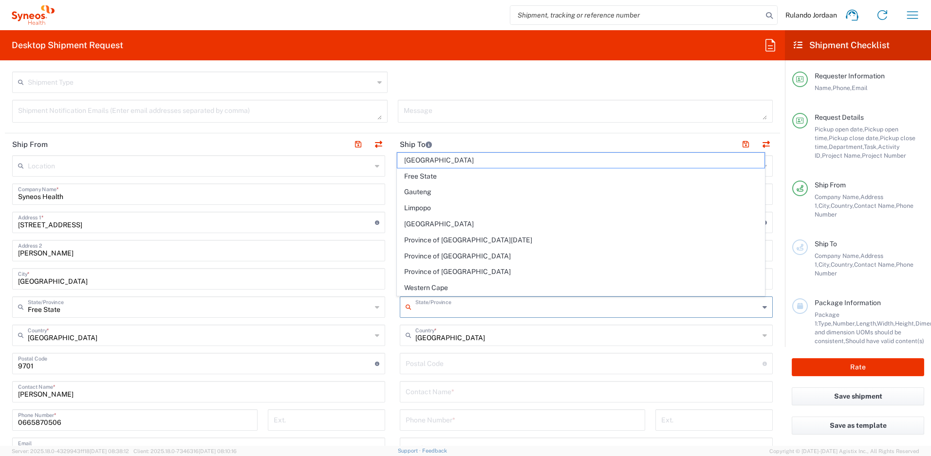
click at [433, 176] on span "Free State" at bounding box center [580, 176] width 367 height 15
type input "Free State"
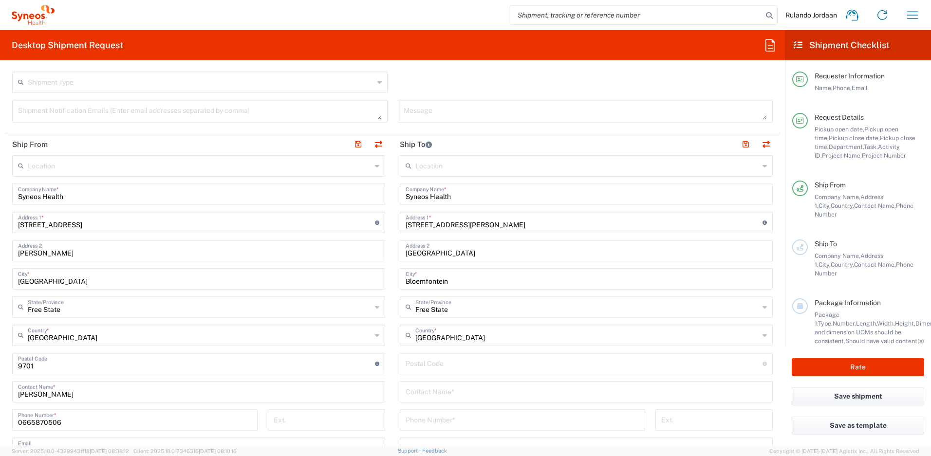
click at [395, 79] on div "Shipment Type Batch Regular" at bounding box center [392, 86] width 770 height 28
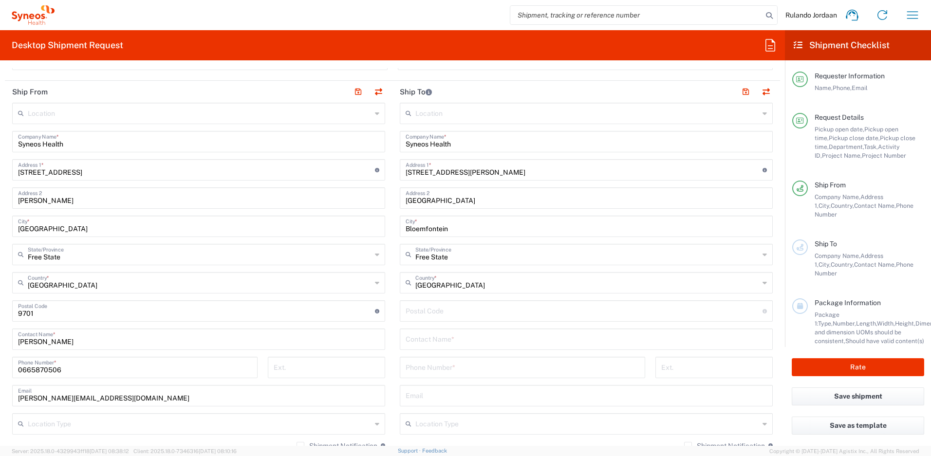
scroll to position [455, 0]
click at [441, 307] on input "undefined" at bounding box center [583, 308] width 357 height 17
type input "9301"
click at [482, 70] on div "Message" at bounding box center [584, 60] width 385 height 30
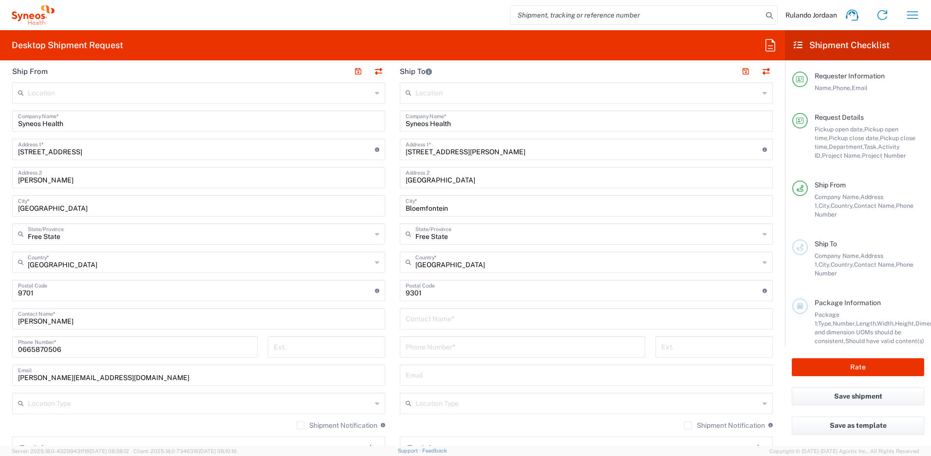
scroll to position [521, 0]
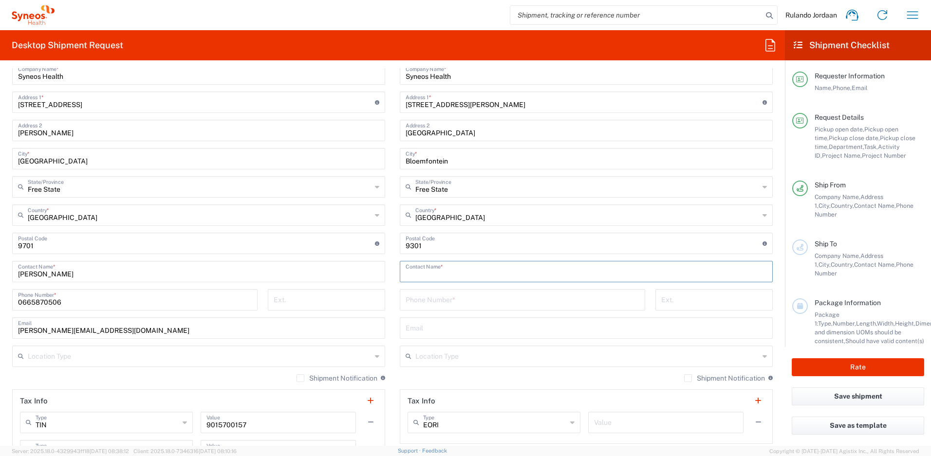
click at [443, 274] on input "text" at bounding box center [585, 270] width 361 height 17
type input "Rulando Jordaan"
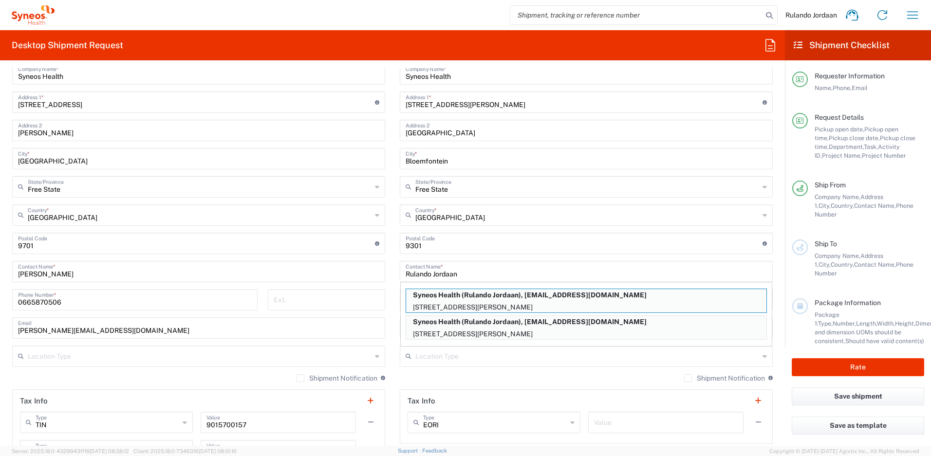
click at [438, 306] on p "[STREET_ADDRESS][PERSON_NAME]" at bounding box center [586, 307] width 360 height 12
type input "[STREET_ADDRESS][PERSON_NAME]"
type input "College Court"
type input "Free State"
type input "[GEOGRAPHIC_DATA]"
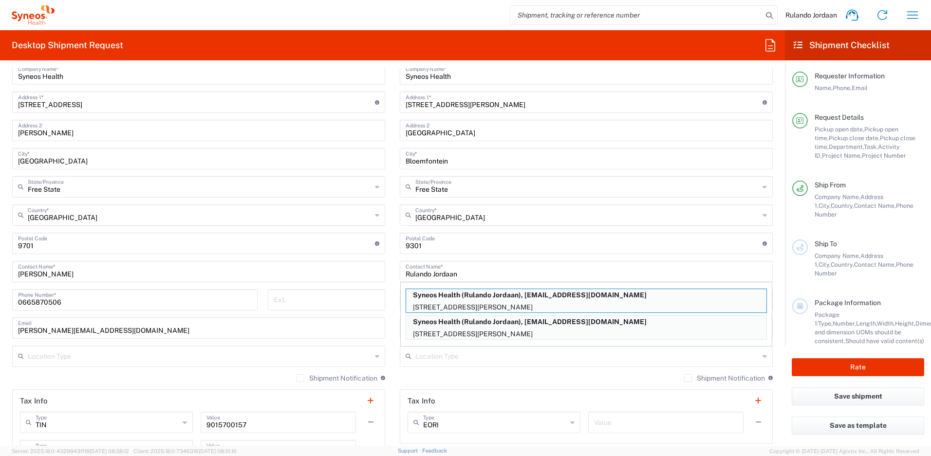
type input "[EMAIL_ADDRESS][DOMAIN_NAME]"
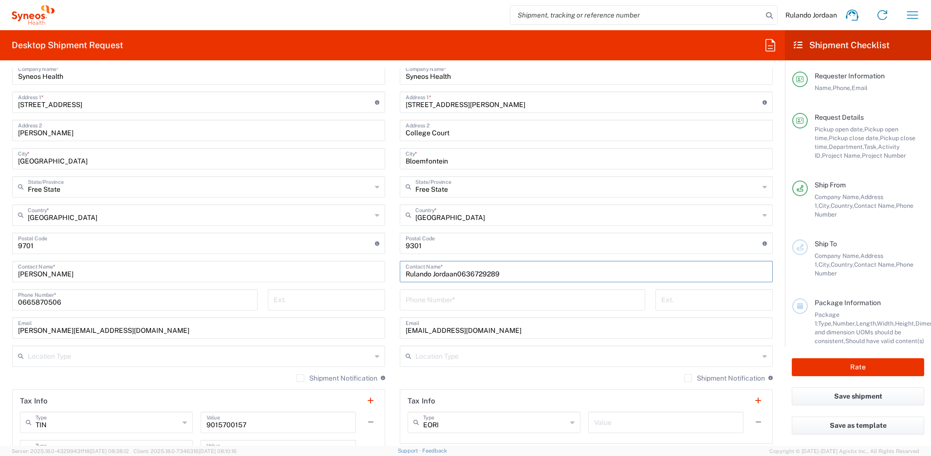
click at [393, 212] on main "Location [PERSON_NAME] LLC-[GEOGRAPHIC_DATA] [GEOGRAPHIC_DATA] [GEOGRAPHIC_DATA…" at bounding box center [585, 239] width 387 height 409
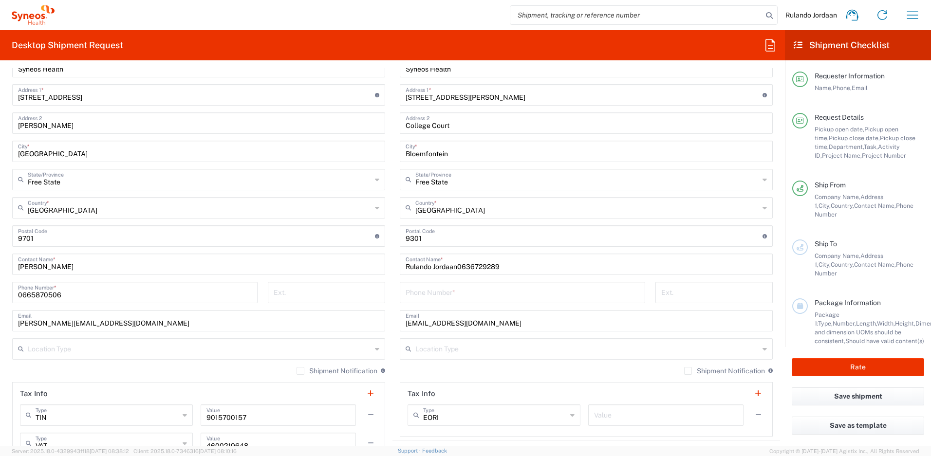
scroll to position [572, 0]
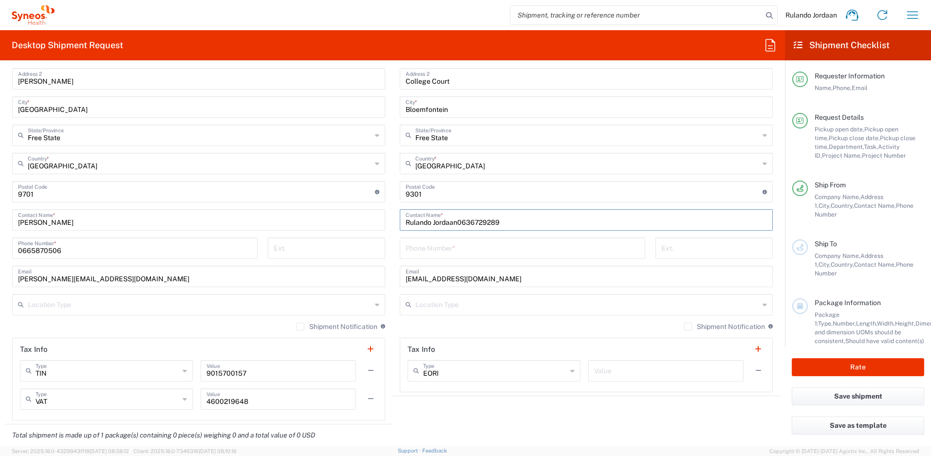
drag, startPoint x: 503, startPoint y: 222, endPoint x: 455, endPoint y: 222, distance: 47.7
click at [455, 221] on input "Rulando Jordaan0636729289" at bounding box center [585, 219] width 361 height 17
click at [503, 222] on input "Rulando Jordaan0636729289" at bounding box center [585, 219] width 361 height 17
drag, startPoint x: 506, startPoint y: 220, endPoint x: 453, endPoint y: 227, distance: 53.9
click at [456, 219] on input "Rulando Jordaan0636729289" at bounding box center [585, 219] width 361 height 17
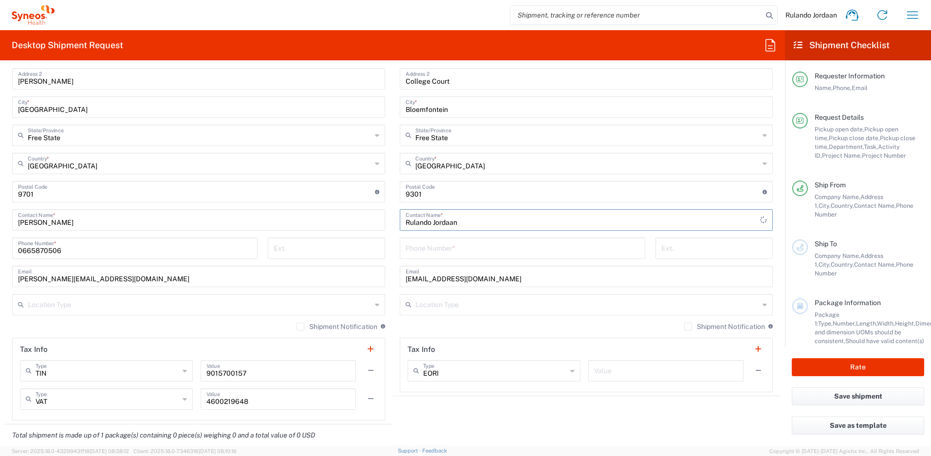
type input "Rulando Jordaan"
click at [438, 251] on input "tel" at bounding box center [522, 247] width 234 height 17
type input "0636729289"
click at [392, 198] on main "Location [PERSON_NAME] LLC-[GEOGRAPHIC_DATA] [GEOGRAPHIC_DATA] [GEOGRAPHIC_DATA…" at bounding box center [585, 187] width 387 height 409
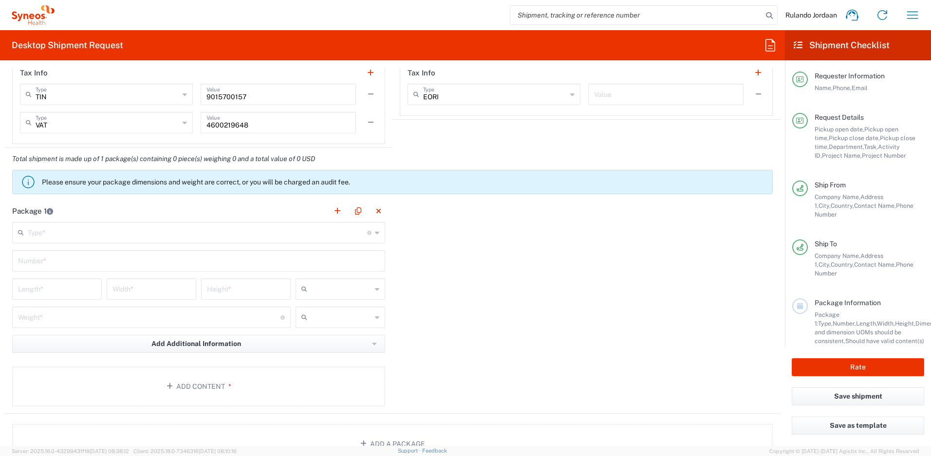
scroll to position [857, 0]
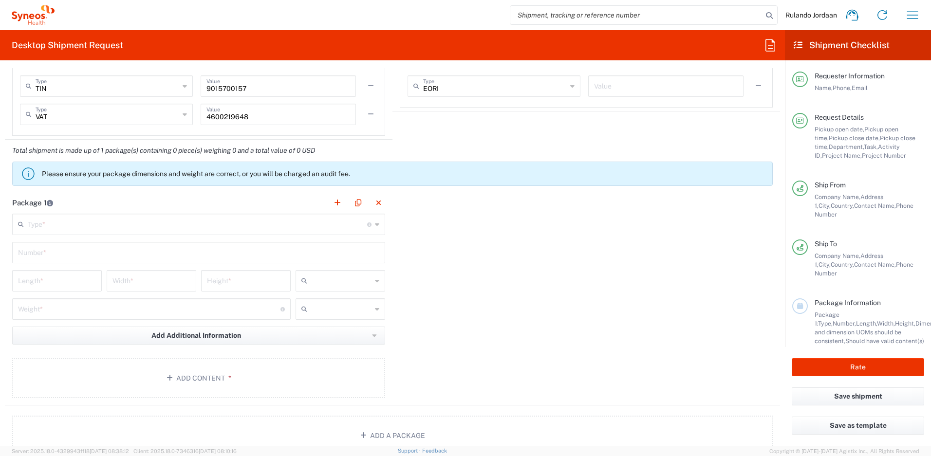
click at [127, 209] on header "Package 1" at bounding box center [198, 203] width 387 height 22
click at [123, 215] on input "text" at bounding box center [197, 223] width 339 height 17
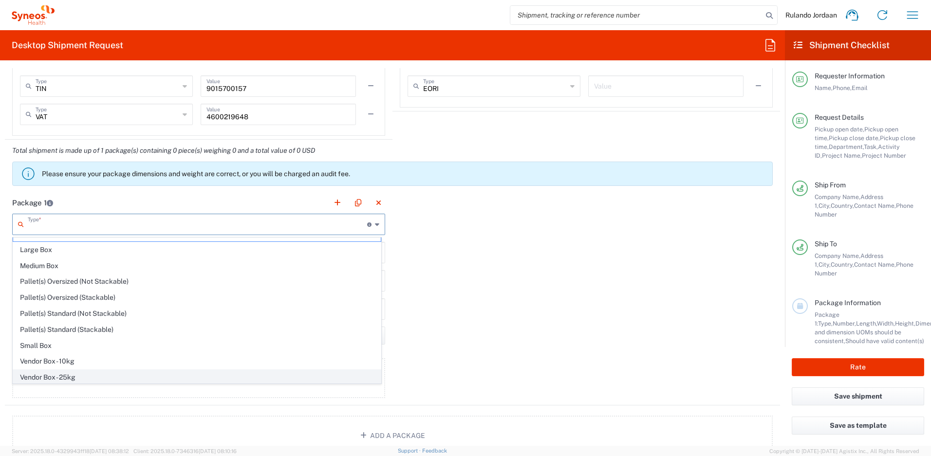
scroll to position [30, 0]
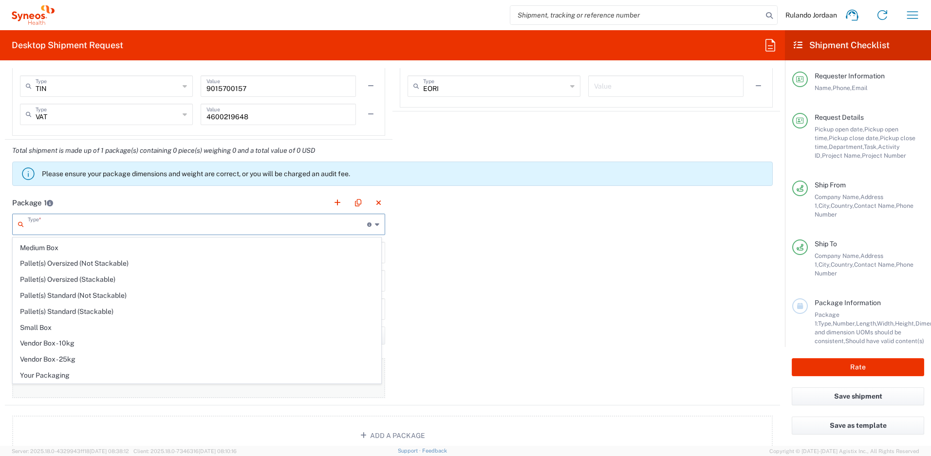
click at [63, 376] on span "Your Packaging" at bounding box center [196, 375] width 367 height 15
type input "Your Packaging"
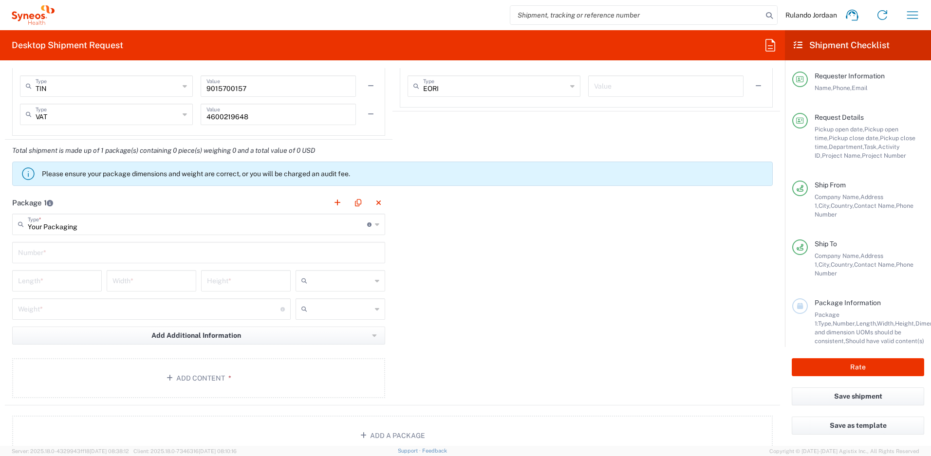
click at [78, 253] on input "text" at bounding box center [198, 251] width 361 height 17
type input "1"
click at [432, 277] on div "Package 1 Your Packaging Type * Material used to package goods Envelope Large B…" at bounding box center [392, 299] width 775 height 214
drag, startPoint x: 340, startPoint y: 281, endPoint x: 335, endPoint y: 284, distance: 6.1
click at [340, 281] on input "text" at bounding box center [341, 281] width 60 height 16
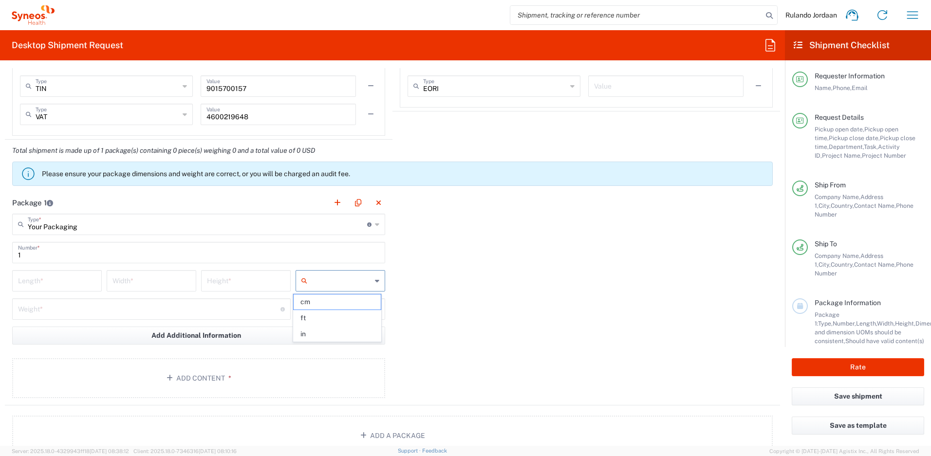
click at [313, 305] on span "cm" at bounding box center [336, 301] width 87 height 15
type input "cm"
click at [315, 310] on input "text" at bounding box center [341, 309] width 60 height 16
drag, startPoint x: 309, startPoint y: 347, endPoint x: 309, endPoint y: 333, distance: 13.1
click at [308, 334] on ul "kgs lbs" at bounding box center [337, 338] width 88 height 32
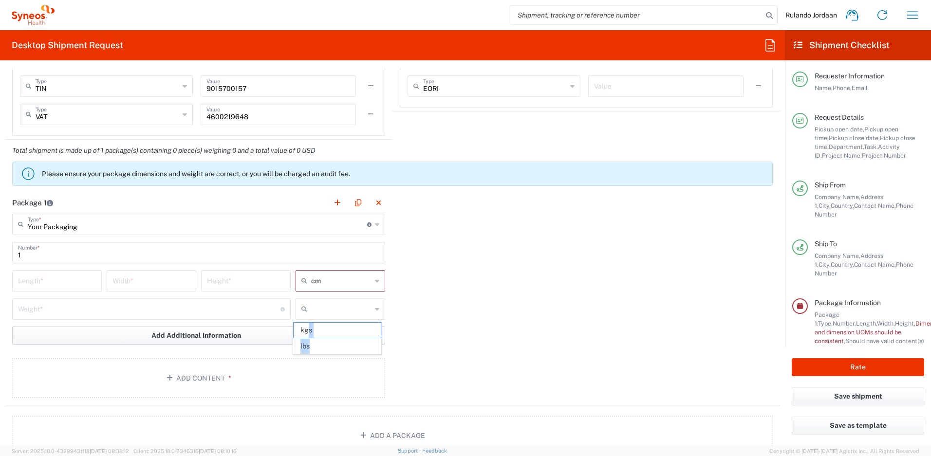
click at [309, 332] on span "kgs" at bounding box center [336, 330] width 87 height 15
type input "kgs"
click at [307, 329] on button "Add Additional Information" at bounding box center [198, 336] width 373 height 18
click at [71, 274] on input "number" at bounding box center [57, 280] width 78 height 17
type input "44"
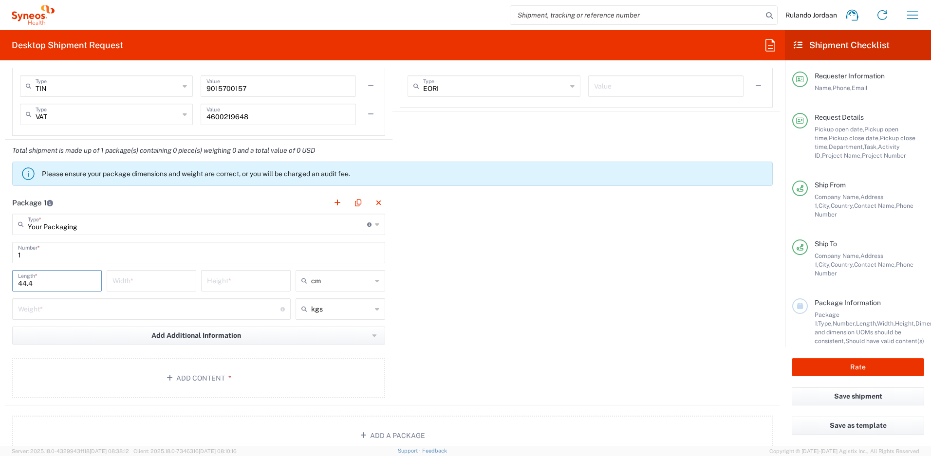
type input "44.4"
click at [136, 281] on input "number" at bounding box center [151, 280] width 78 height 17
type input "8"
type input "8.0"
click at [219, 279] on input "number" at bounding box center [246, 280] width 78 height 17
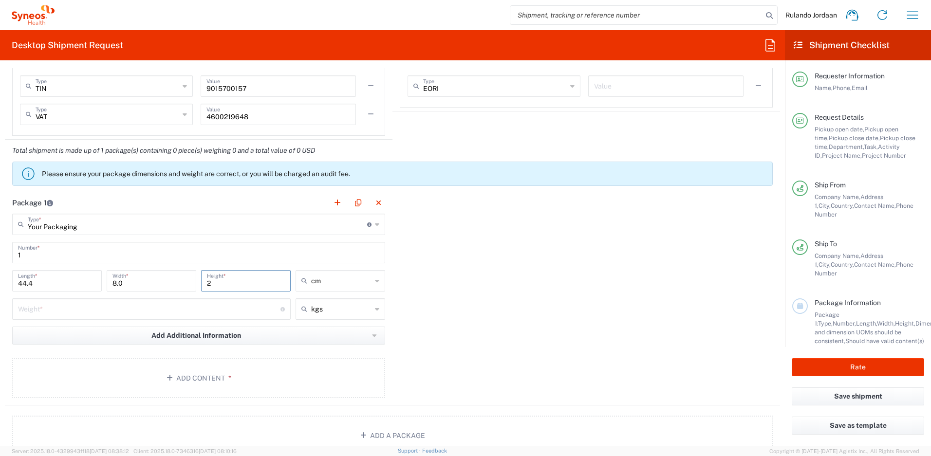
type input "29"
type input "29.5"
click at [614, 277] on div "Package 1 Your Packaging Type * Material used to package goods Envelope Large B…" at bounding box center [392, 299] width 775 height 214
click at [72, 317] on div "Weight * Total weight of package(s) in pounds or kilograms" at bounding box center [151, 308] width 278 height 21
type input "1"
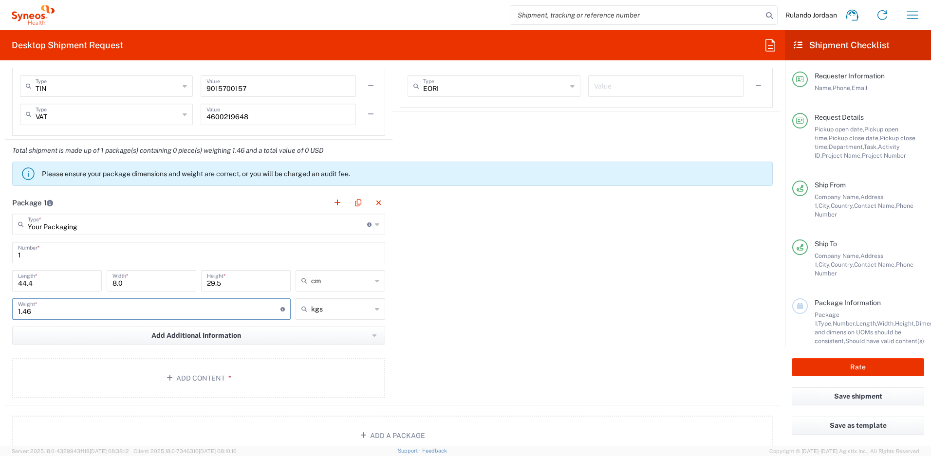
type input "1.46"
click at [494, 237] on div "Package 1 Your Packaging Type * Material used to package goods Envelope Large B…" at bounding box center [392, 299] width 775 height 214
click at [173, 403] on agx-package-information "Total shipment is made up of 1 package(s) containing 0 piece(s) weighing 1.46 a…" at bounding box center [392, 296] width 775 height 316
click at [174, 390] on button "Add Content *" at bounding box center [198, 376] width 373 height 40
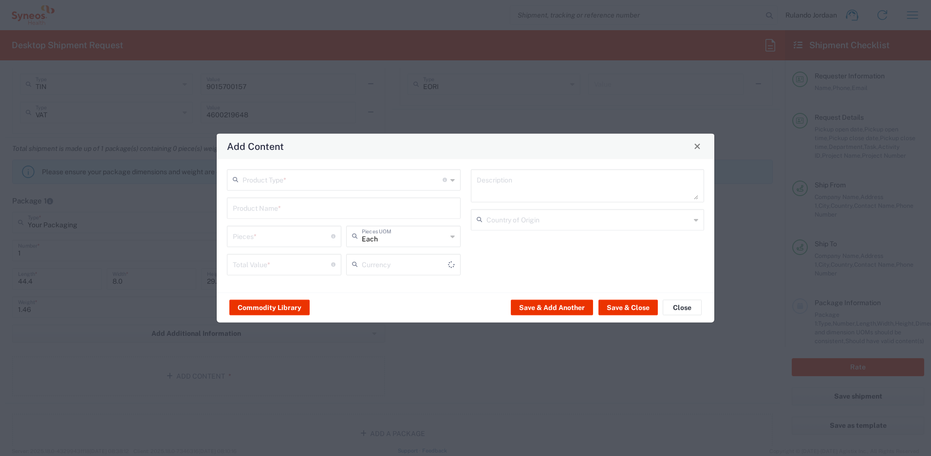
type input "US Dollar"
click at [309, 182] on input "text" at bounding box center [342, 178] width 200 height 17
click at [283, 214] on span "General Commodity" at bounding box center [344, 216] width 232 height 15
type input "General Commodity"
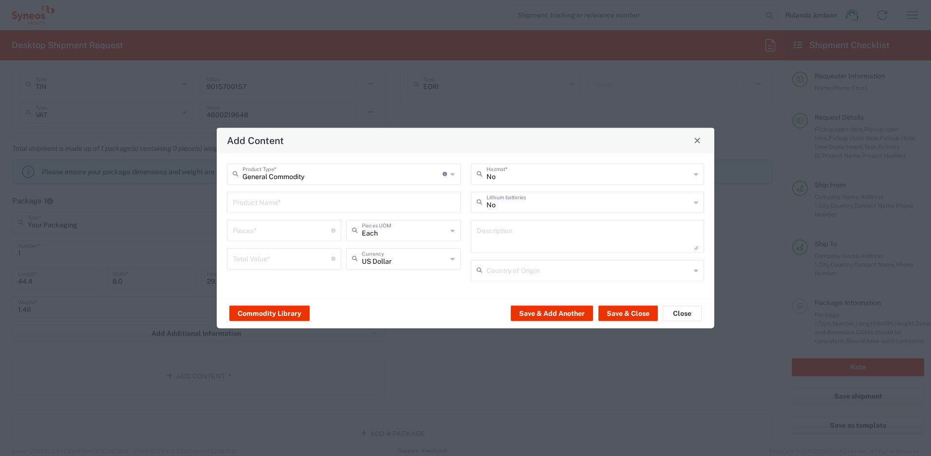
click at [257, 193] on input "text" at bounding box center [344, 201] width 222 height 17
type input "Lenovo T14 Laptop"
click at [314, 141] on div "Add Content" at bounding box center [465, 140] width 497 height 25
click at [285, 225] on input "number" at bounding box center [282, 228] width 98 height 17
type input "1"
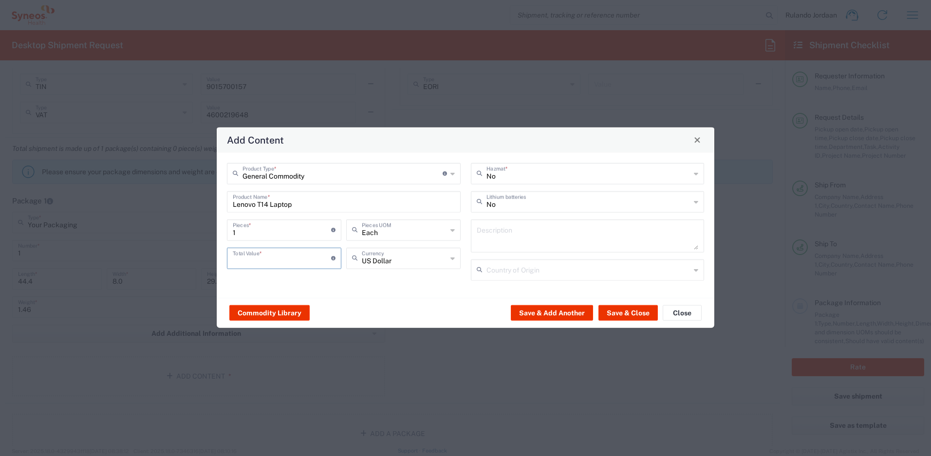
click at [300, 261] on input "number" at bounding box center [282, 257] width 98 height 17
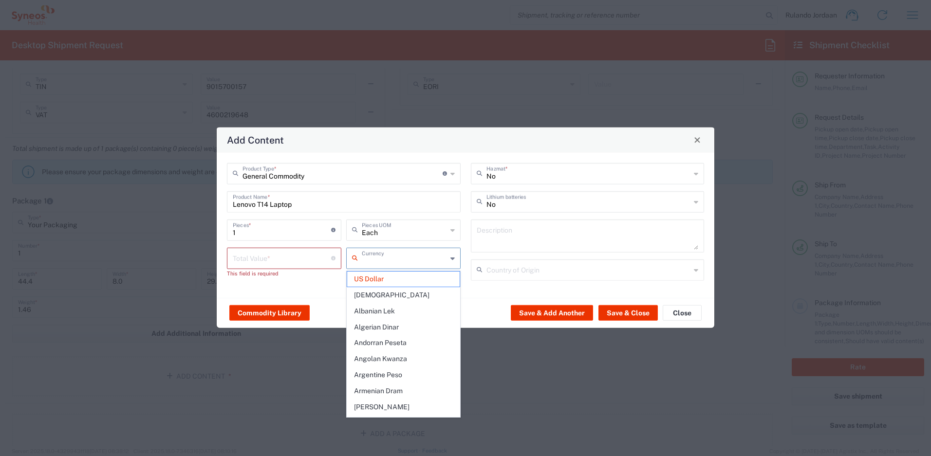
click at [365, 263] on input "text" at bounding box center [404, 257] width 85 height 17
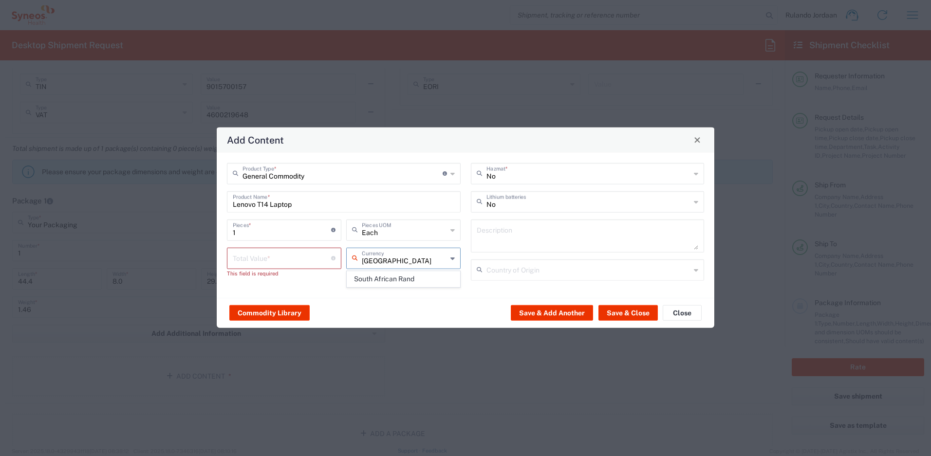
click at [377, 276] on span "South African Rand" at bounding box center [403, 279] width 112 height 15
type input "South African Rand"
click at [286, 267] on div "Total Value * Total value of all the pieces" at bounding box center [284, 257] width 114 height 21
click at [285, 266] on div "Total Value * Total value of all the pieces" at bounding box center [284, 257] width 114 height 21
type input "20000"
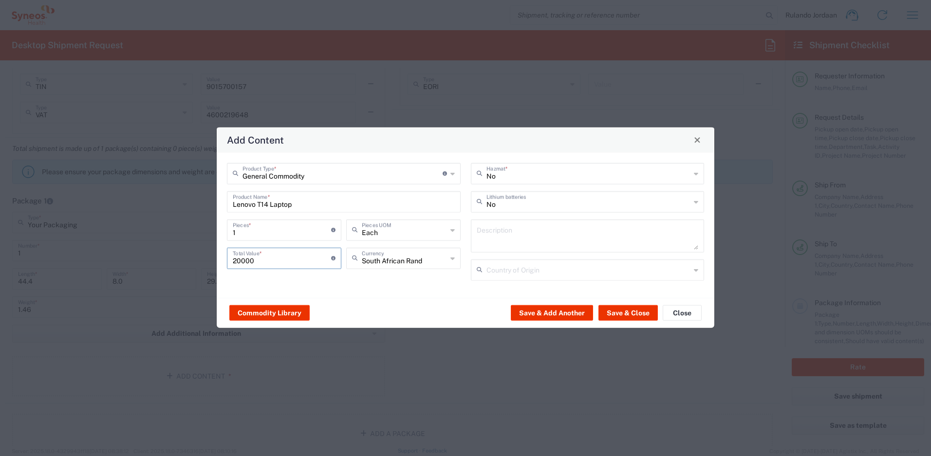
click at [394, 305] on div "Commodity Library Save & Add Another Save & Close Close" at bounding box center [465, 312] width 497 height 31
click at [620, 313] on button "Save & Close" at bounding box center [627, 313] width 59 height 16
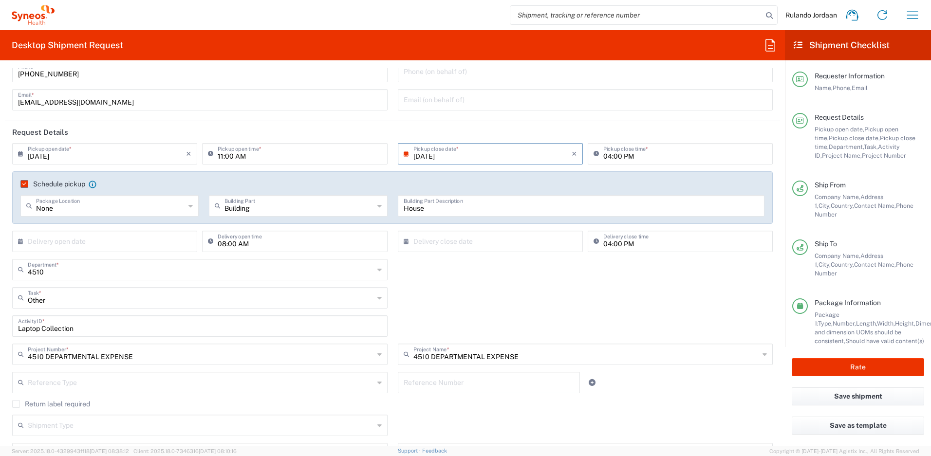
scroll to position [0, 0]
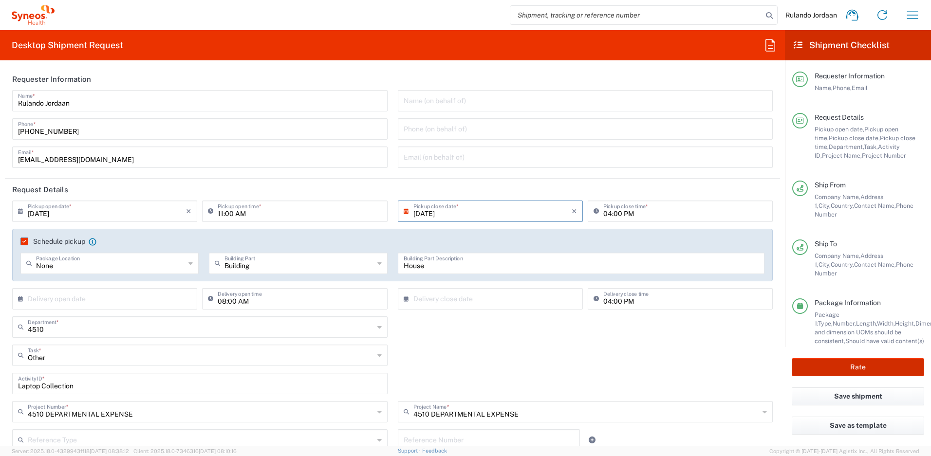
click at [859, 361] on button "Rate" at bounding box center [857, 367] width 132 height 18
type input "4510 DEPARTMENTAL EXPENSE"
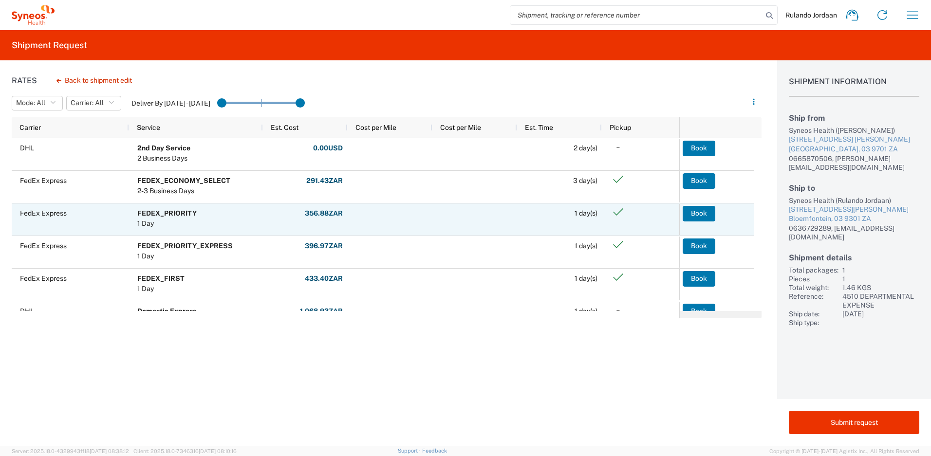
click at [705, 219] on button "Book" at bounding box center [698, 214] width 33 height 16
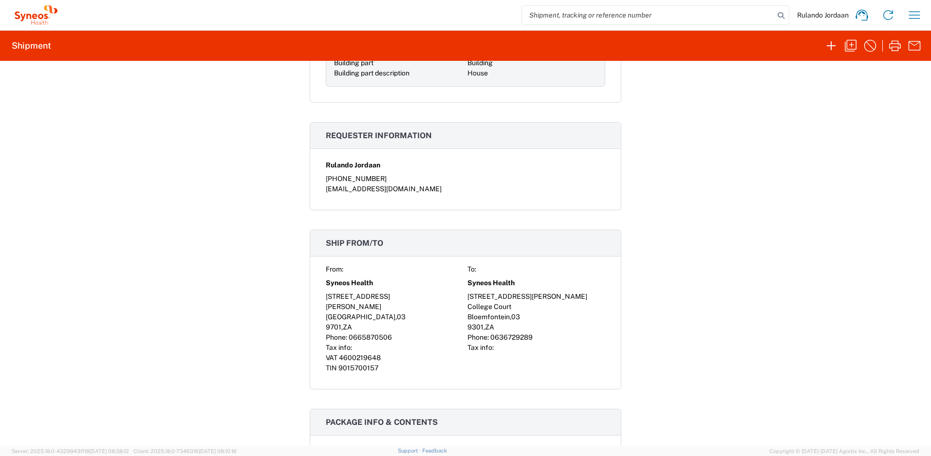
scroll to position [763, 0]
